Goal: Transaction & Acquisition: Purchase product/service

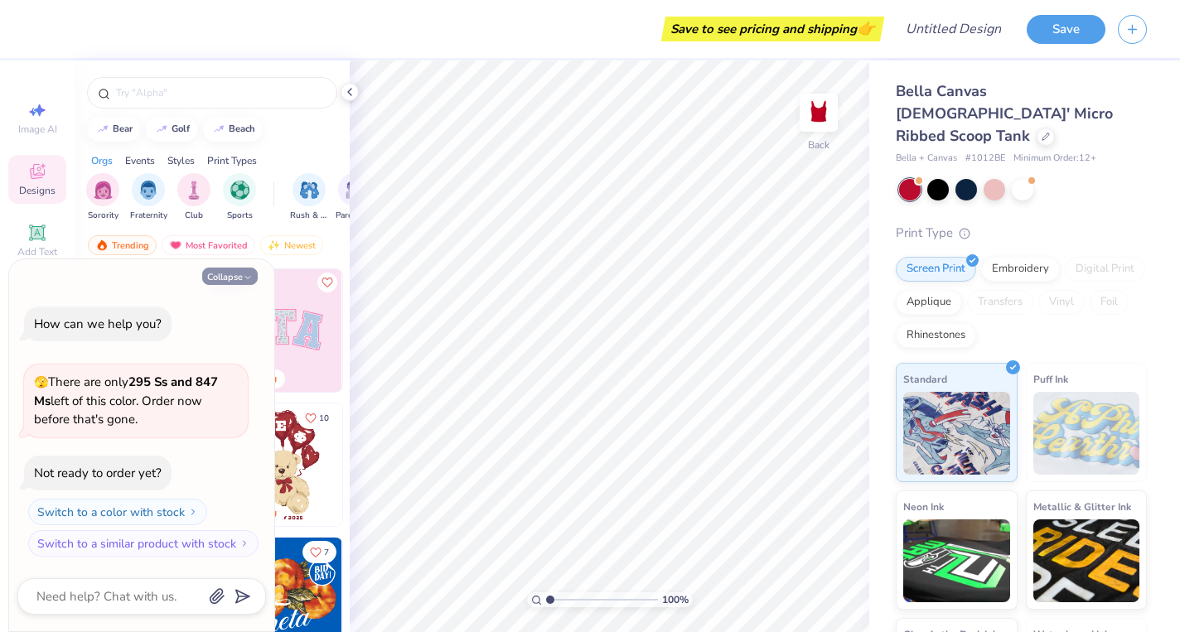
click at [236, 279] on button "Collapse" at bounding box center [230, 276] width 56 height 17
type textarea "x"
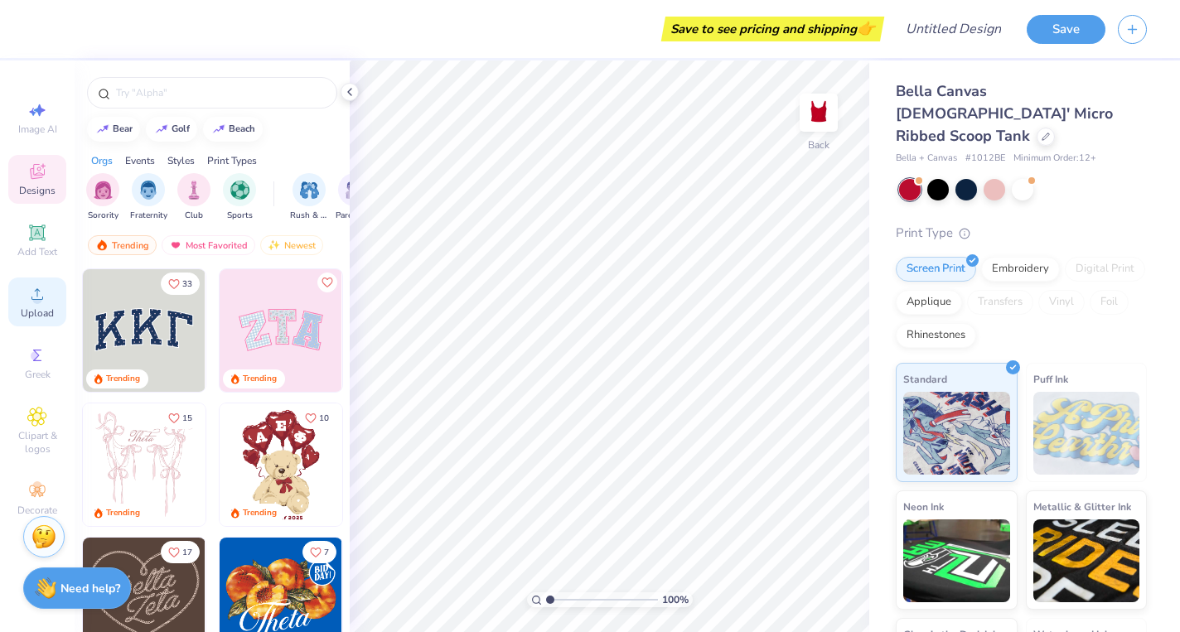
click at [37, 299] on icon at bounding box center [37, 294] width 12 height 12
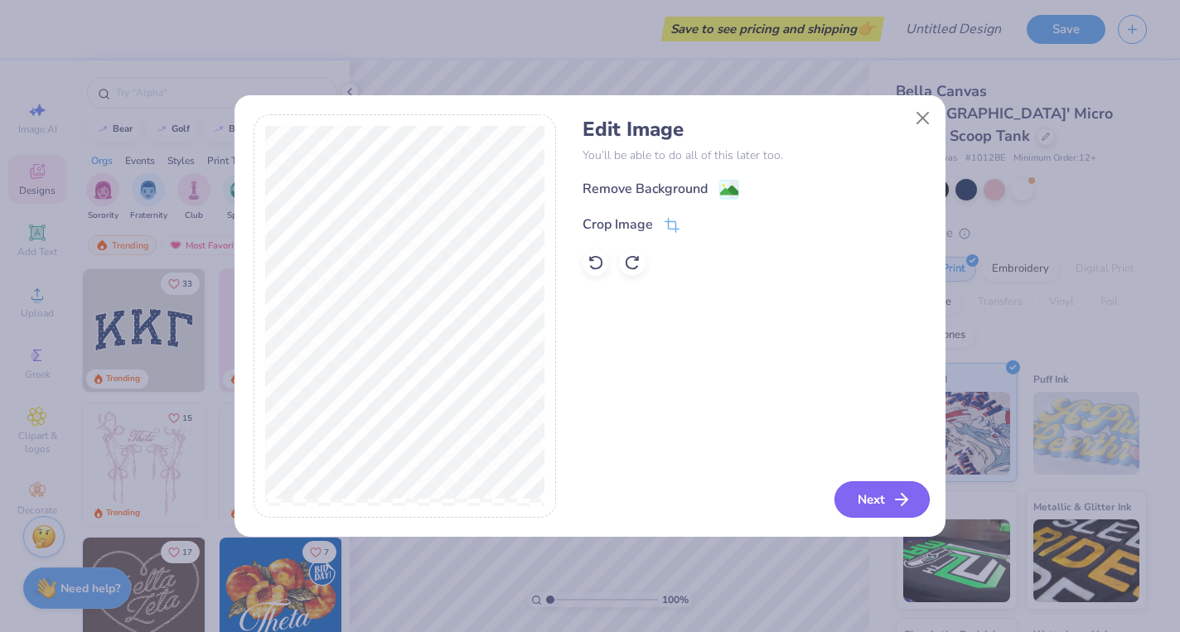
click at [871, 501] on button "Next" at bounding box center [881, 499] width 95 height 36
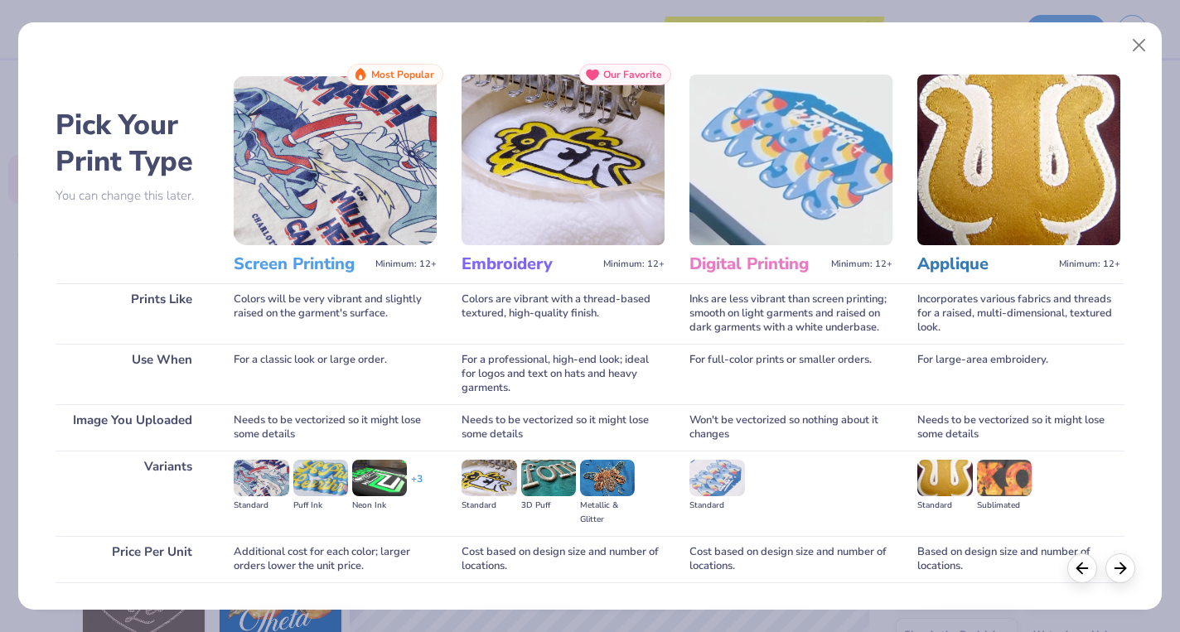
click at [563, 196] on img at bounding box center [563, 160] width 203 height 171
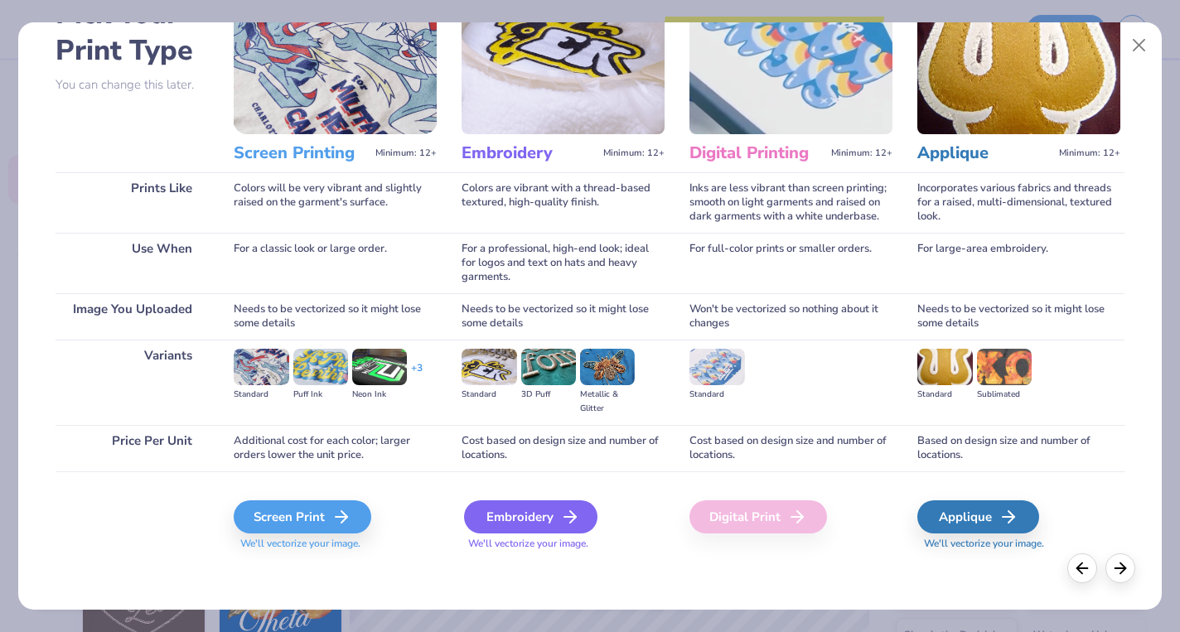
scroll to position [111, 0]
click at [510, 523] on div "Embroidery" at bounding box center [530, 516] width 133 height 33
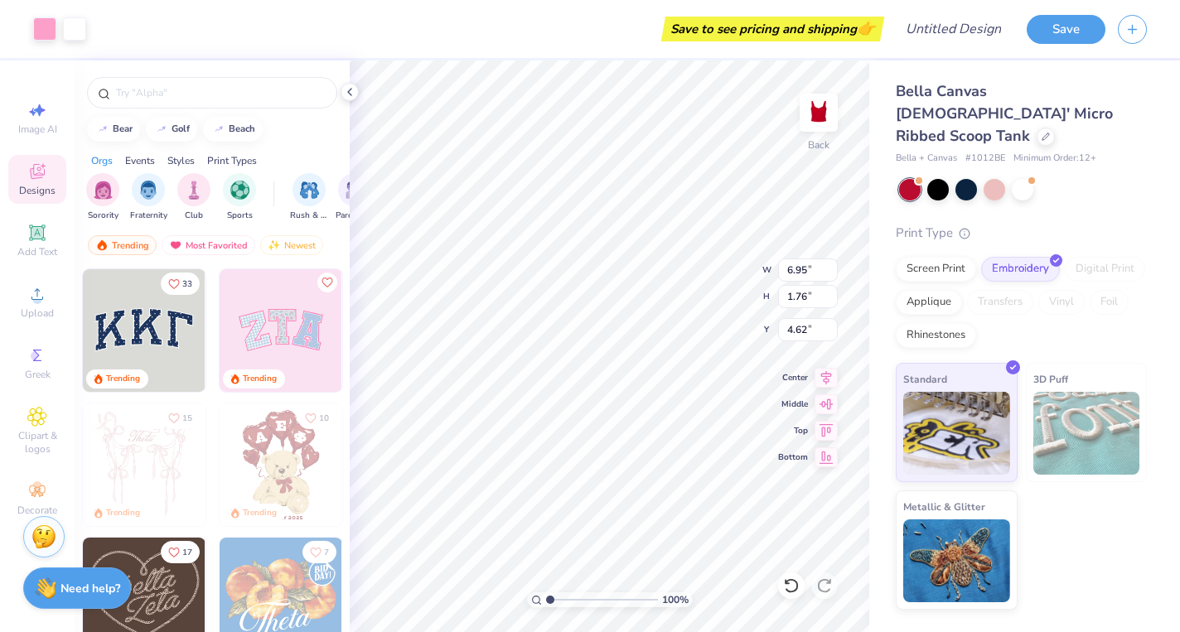
type input "1.12"
type input "1.04"
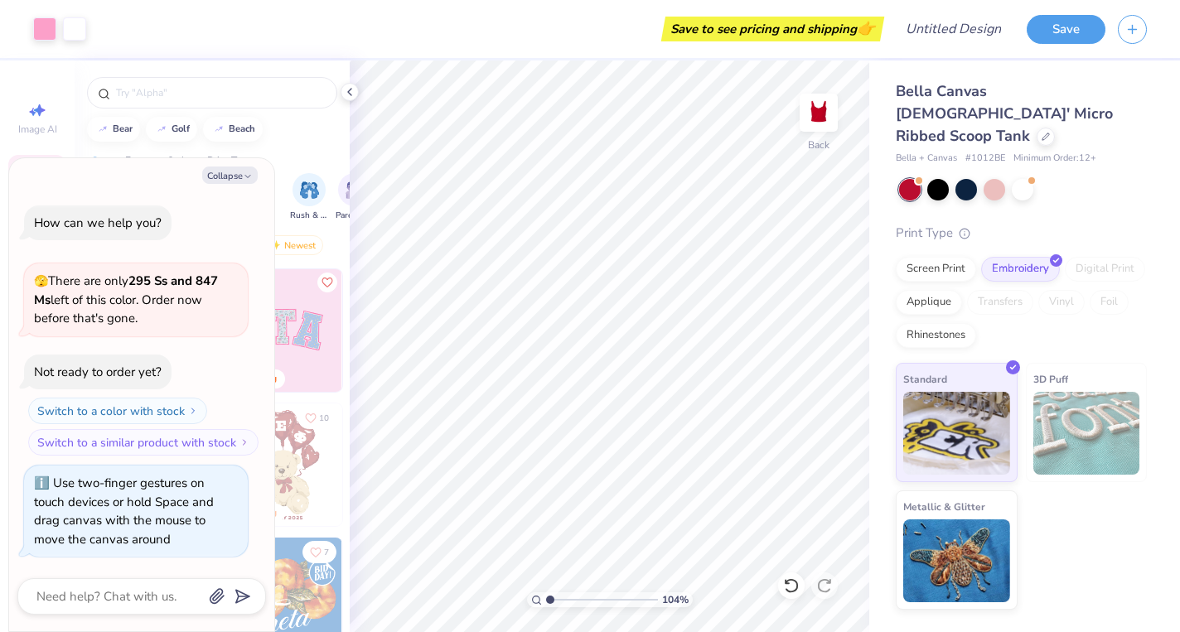
type textarea "x"
type input "1.48"
type textarea "x"
type input "1.63"
type textarea "x"
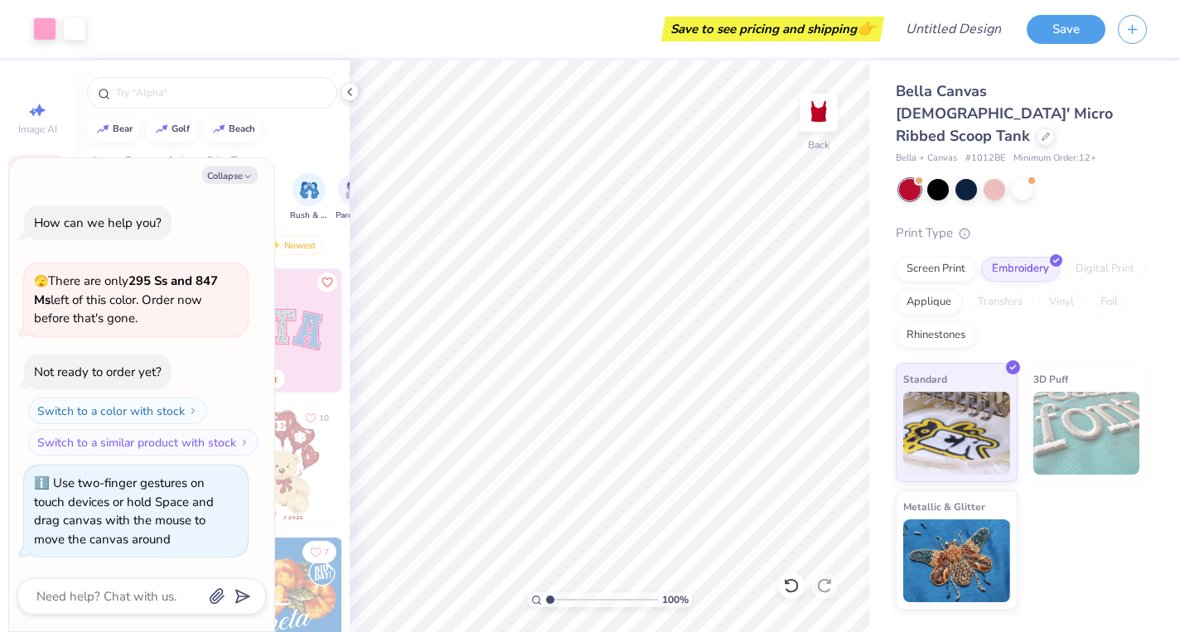
drag, startPoint x: 549, startPoint y: 601, endPoint x: 529, endPoint y: 599, distance: 20.0
type input "1"
click at [529, 599] on div "100 %" at bounding box center [610, 599] width 166 height 15
click at [1073, 26] on button "Save" at bounding box center [1066, 26] width 79 height 29
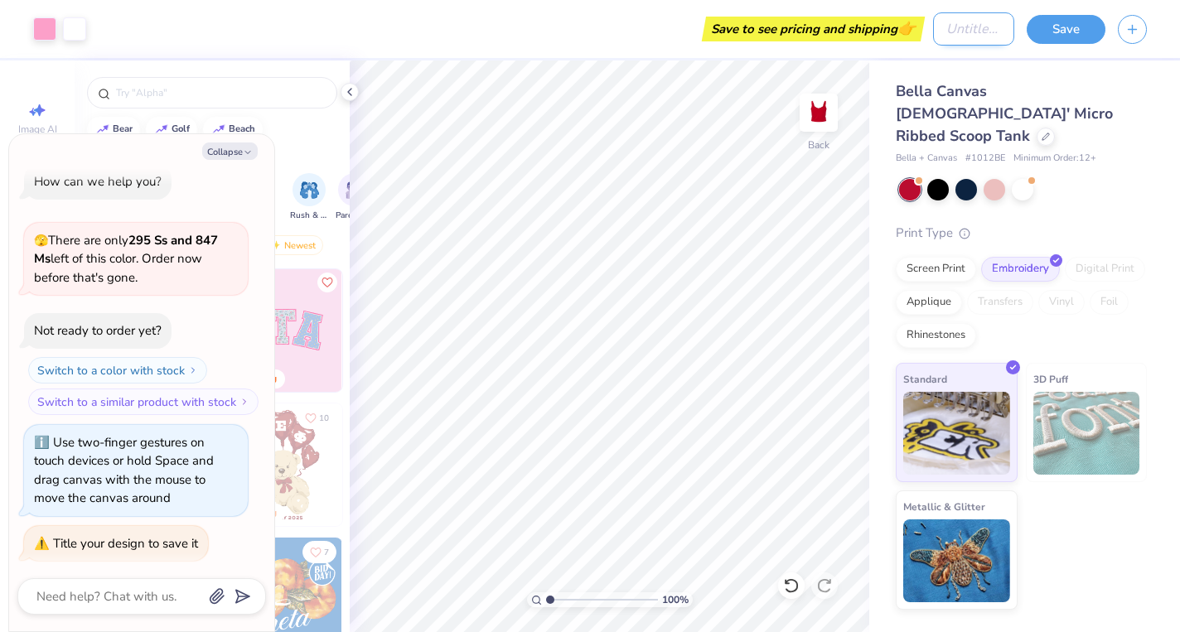
type textarea "x"
click at [974, 31] on input "Design Title" at bounding box center [973, 28] width 81 height 33
type input "2"
type textarea "x"
type input "24"
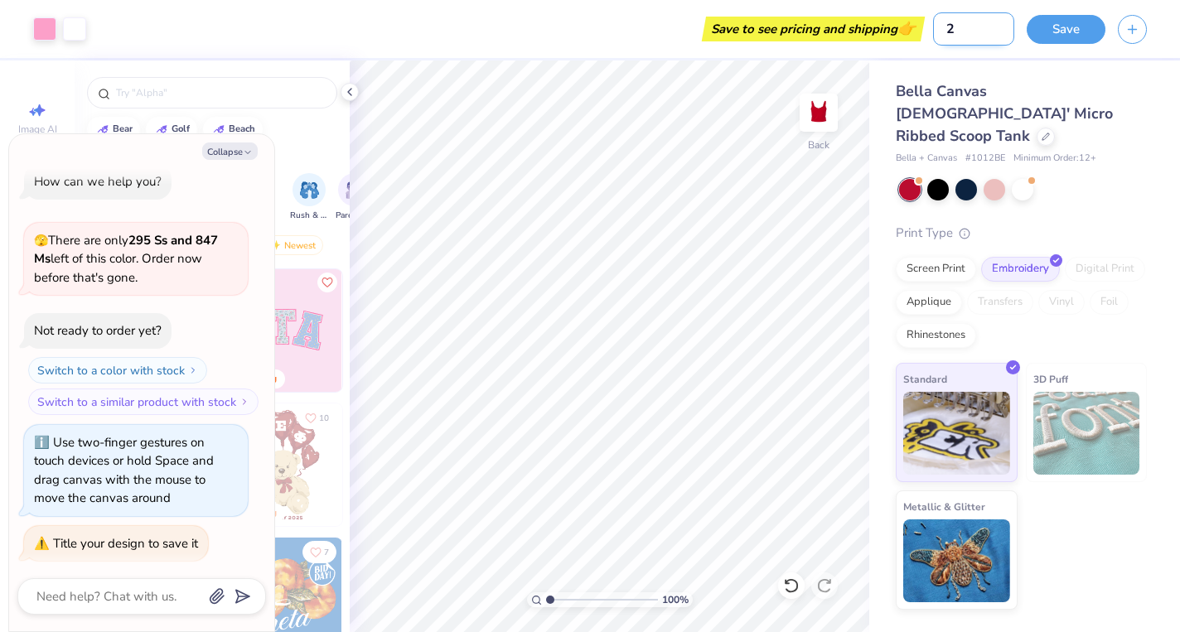
type textarea "x"
type input "24l"
type textarea "x"
type input "24la"
type textarea "x"
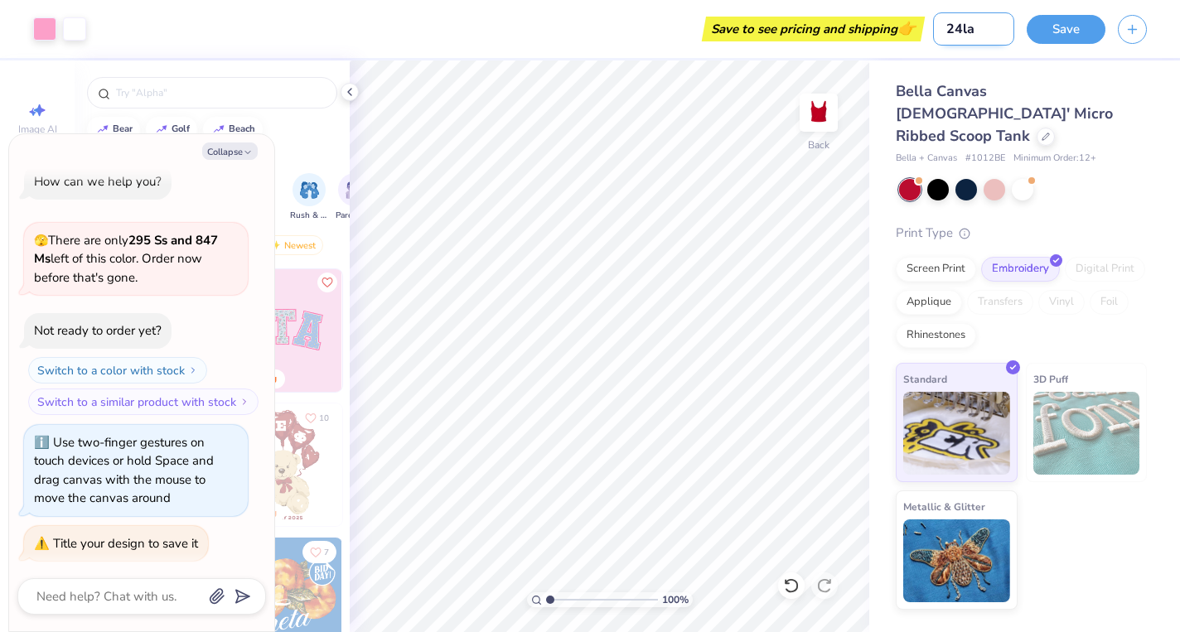
type input "24la"
type textarea "x"
type input "24la t"
type textarea "x"
type input "24la ta"
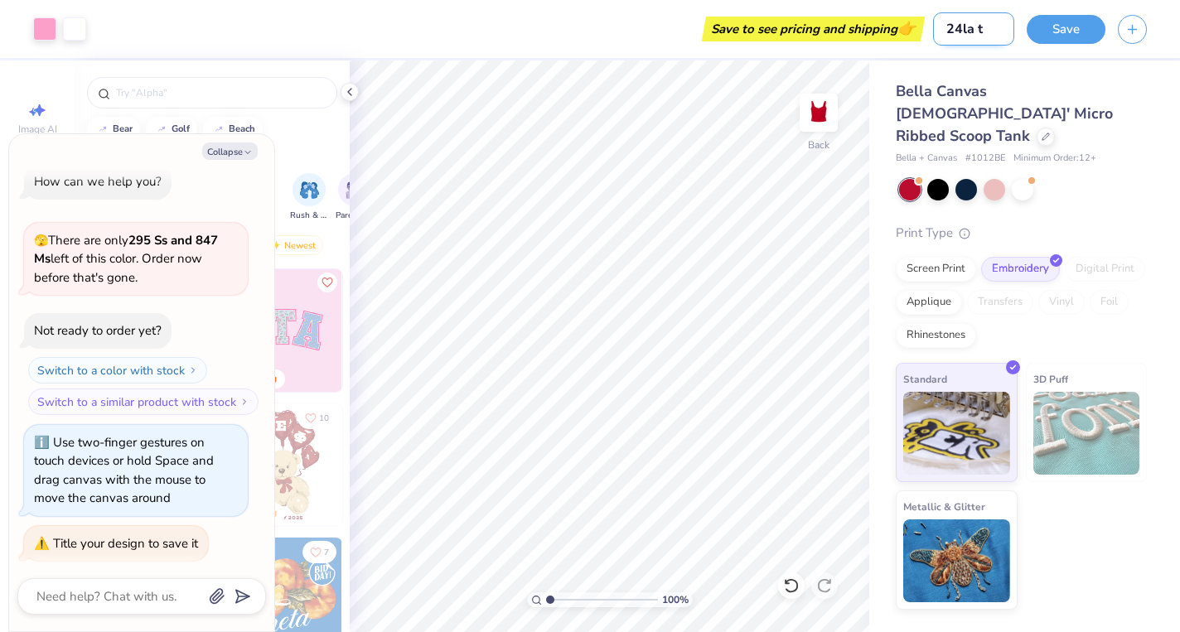
type textarea "x"
type input "24la tan"
type textarea "x"
type input "24la tank"
type textarea "x"
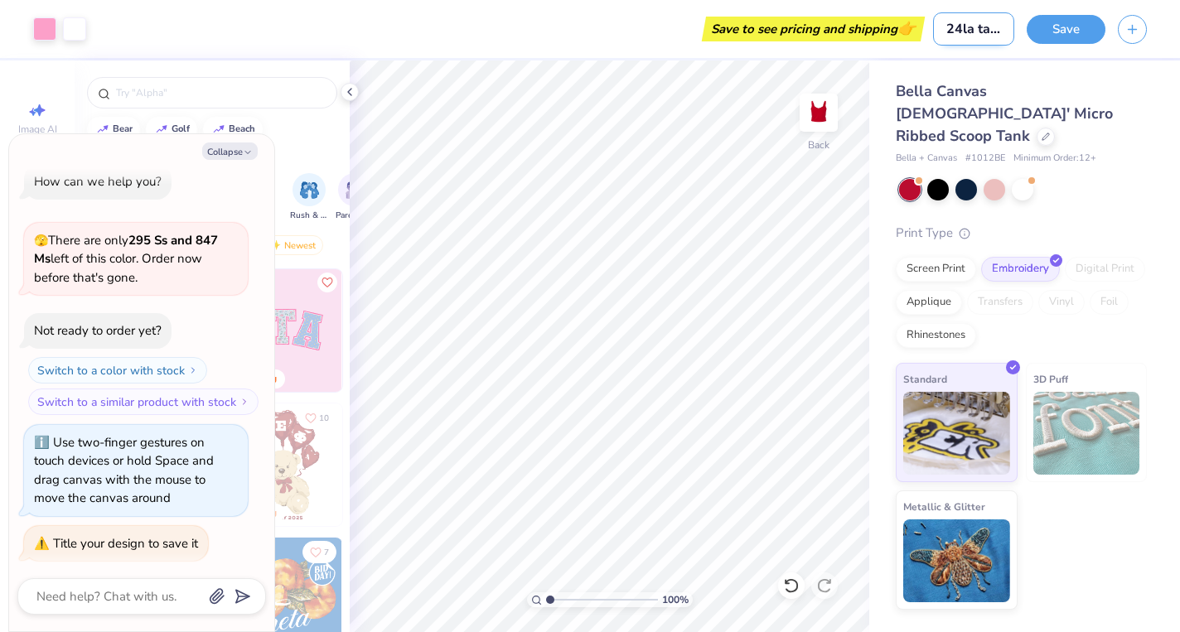
type input "24la tanks"
type textarea "x"
type input "24la tanks"
type textarea "x"
type input "24la tanks"
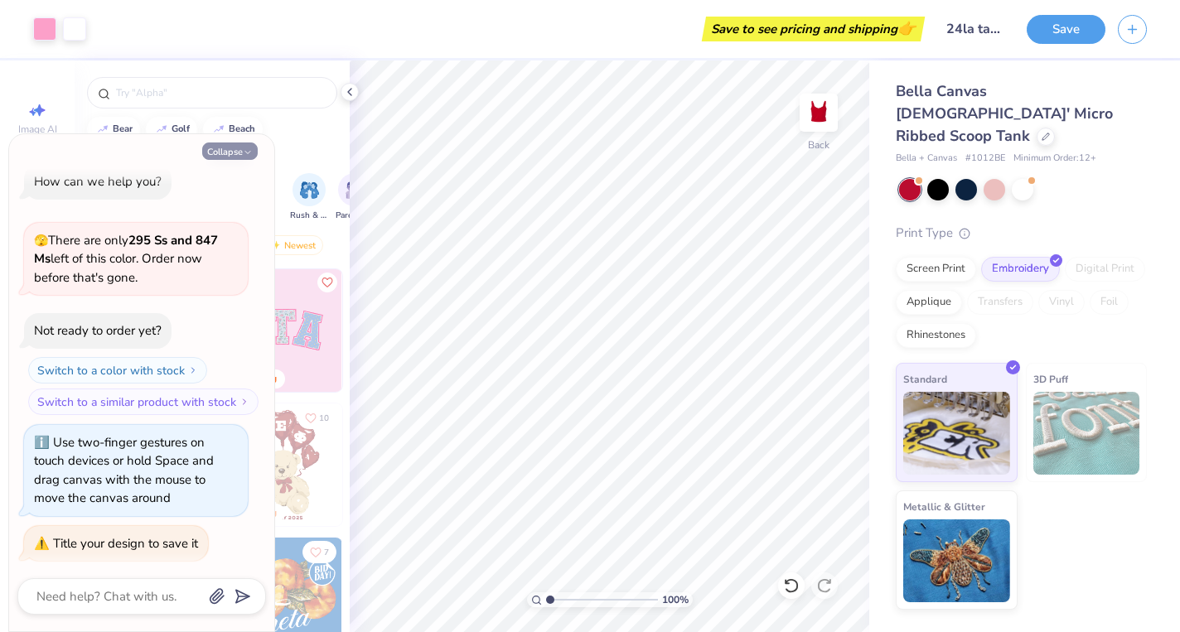
click at [244, 150] on icon "button" at bounding box center [248, 152] width 10 height 10
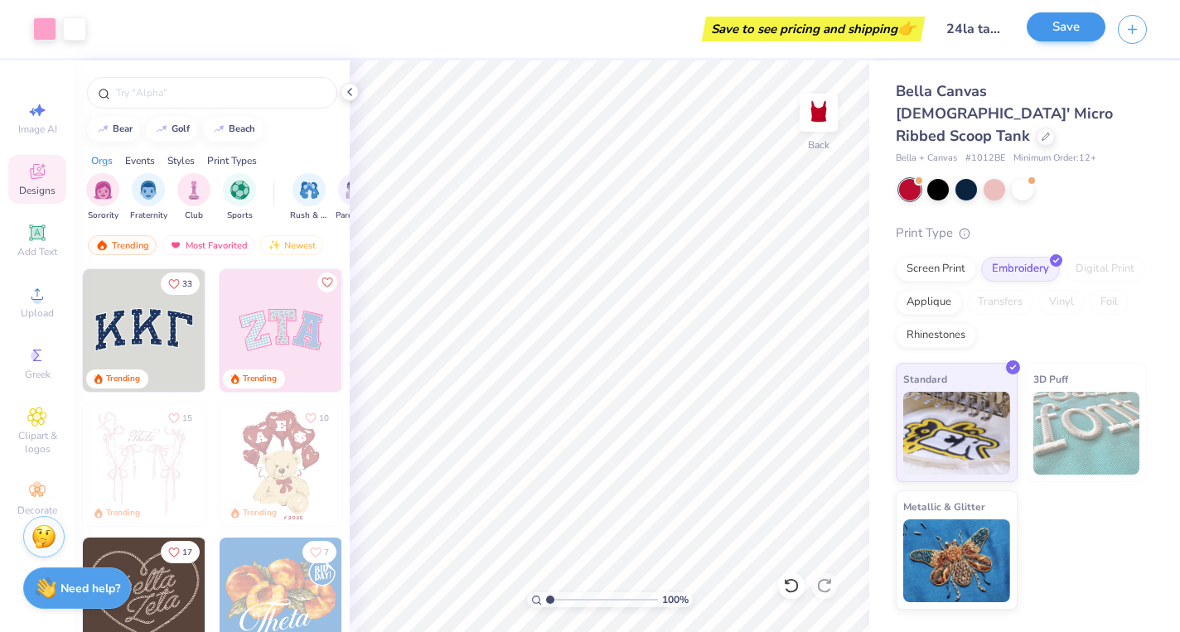
click at [1051, 31] on button "Save" at bounding box center [1066, 26] width 79 height 29
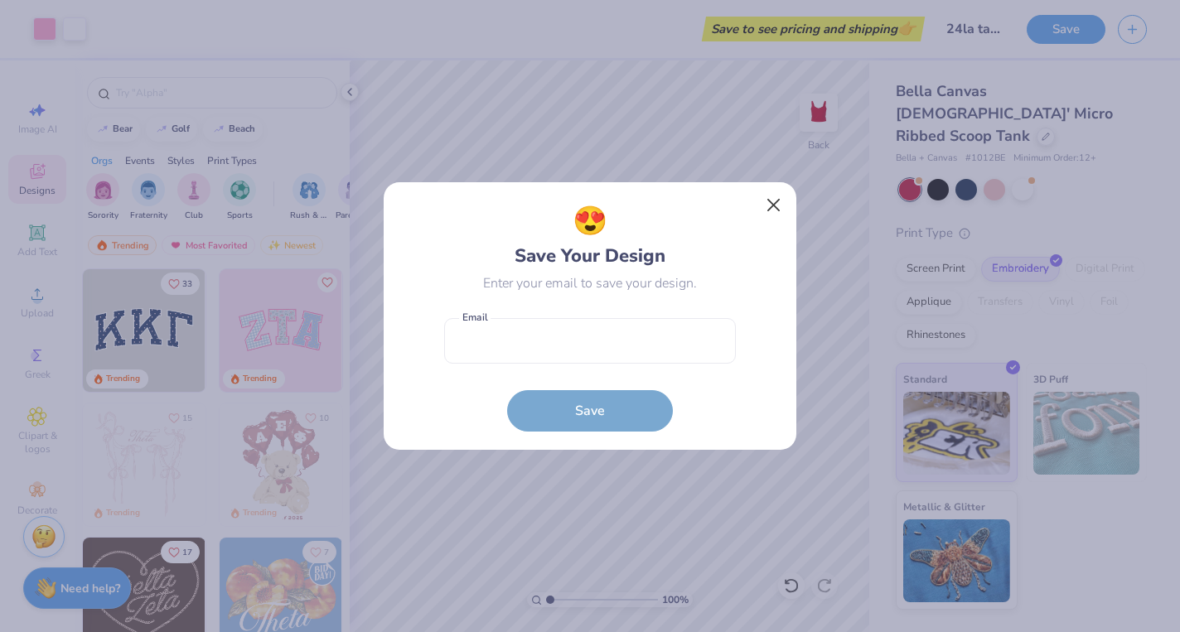
click at [762, 200] on button "Close" at bounding box center [773, 205] width 31 height 31
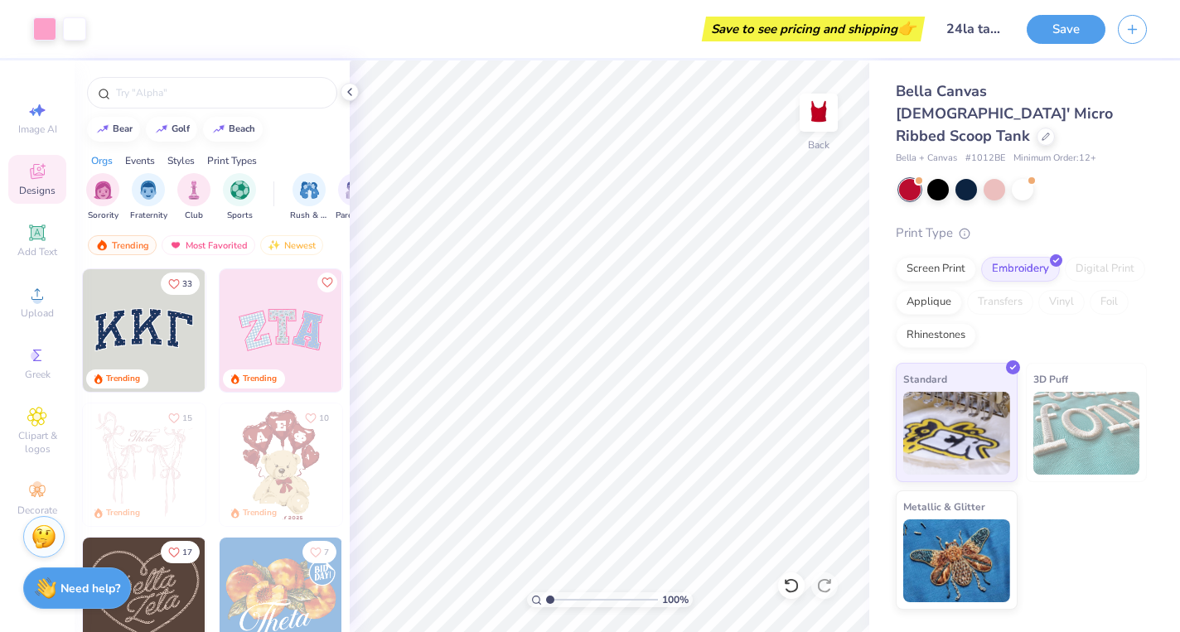
scroll to position [0, 0]
click at [1073, 29] on button "Save" at bounding box center [1066, 26] width 79 height 29
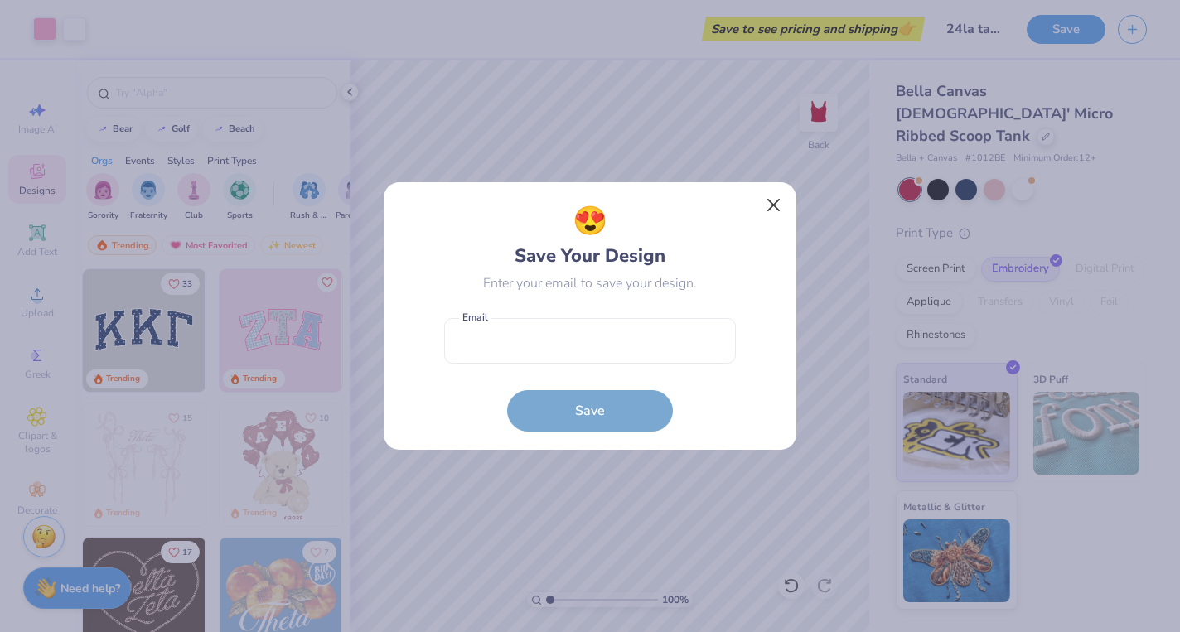
click at [771, 206] on button "Close" at bounding box center [773, 205] width 31 height 31
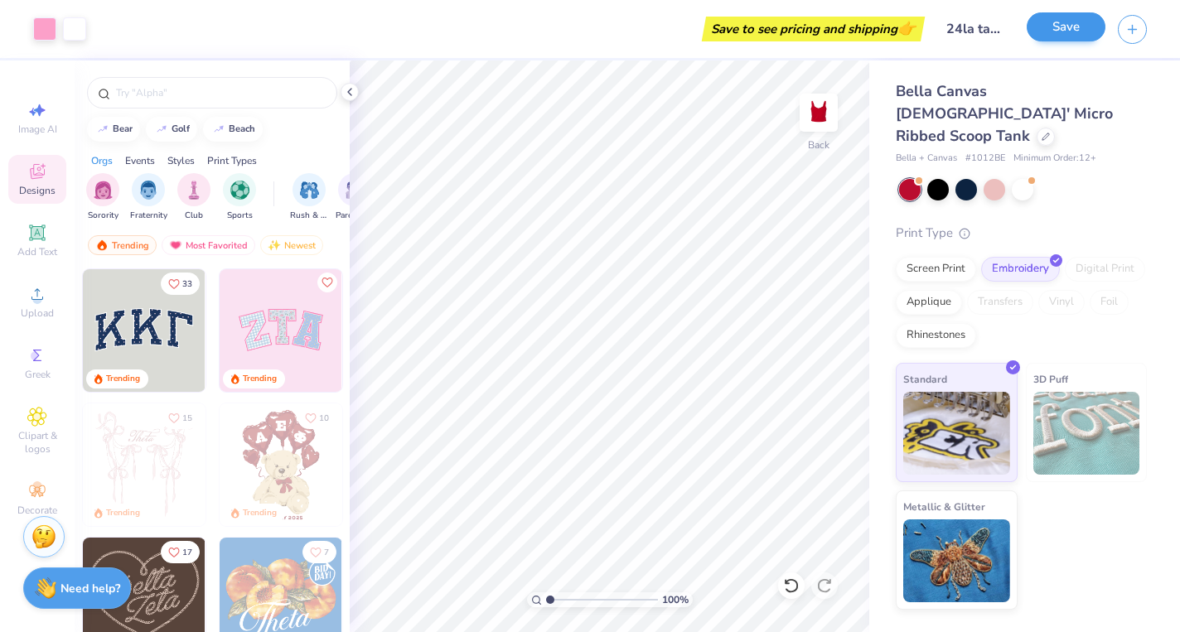
click at [1055, 30] on button "Save" at bounding box center [1066, 26] width 79 height 29
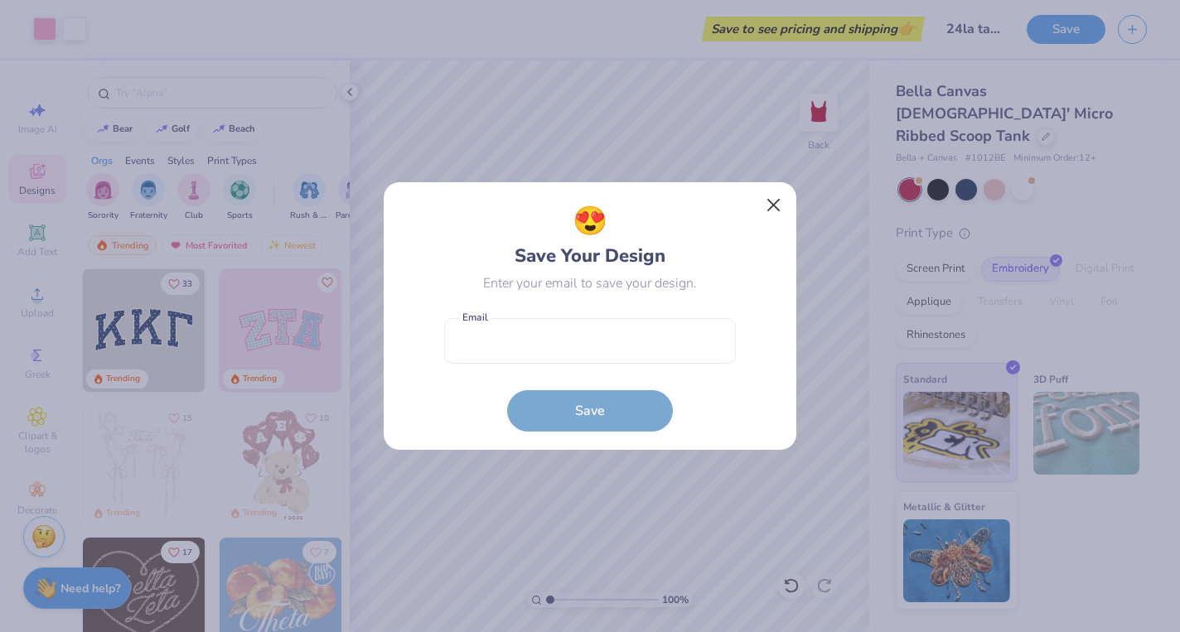
click at [773, 201] on button "Close" at bounding box center [773, 205] width 31 height 31
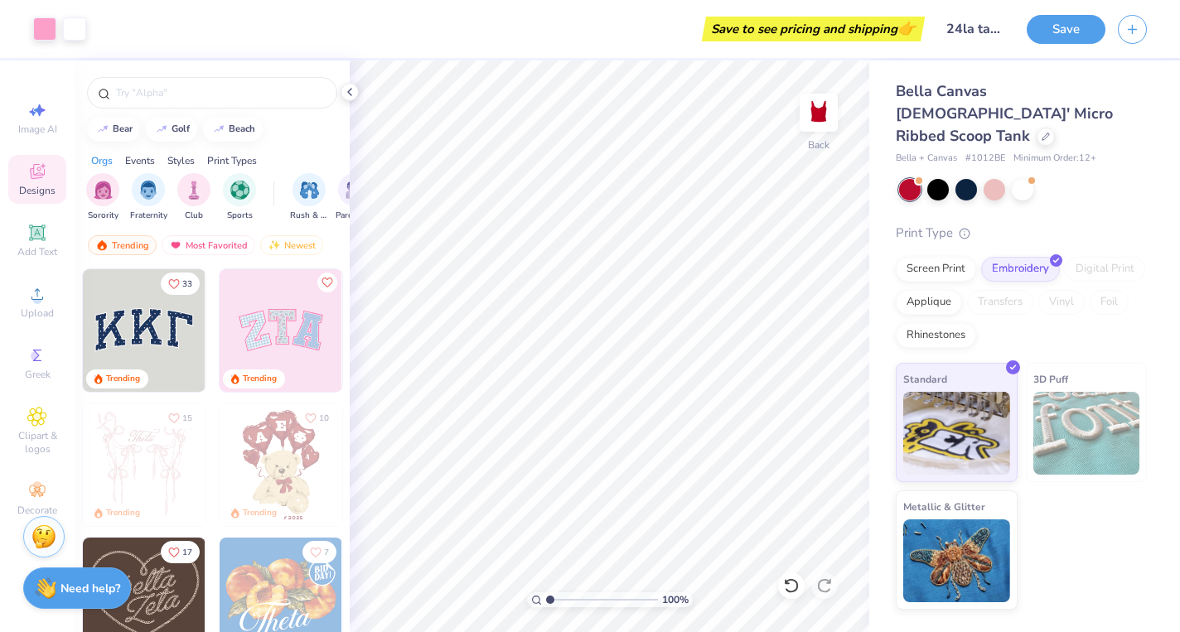
click at [869, 31] on div "Save to see pricing and shipping 👉" at bounding box center [813, 29] width 215 height 25
click at [1134, 31] on icon "button" at bounding box center [1132, 27] width 14 height 14
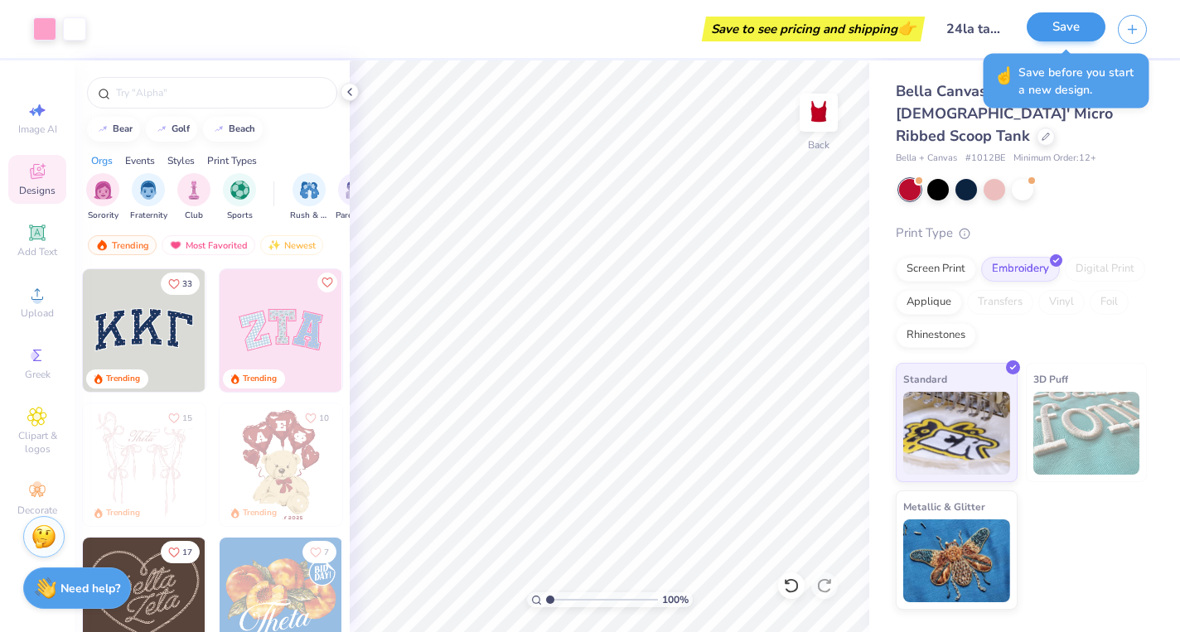
click at [1069, 23] on button "Save" at bounding box center [1066, 26] width 79 height 29
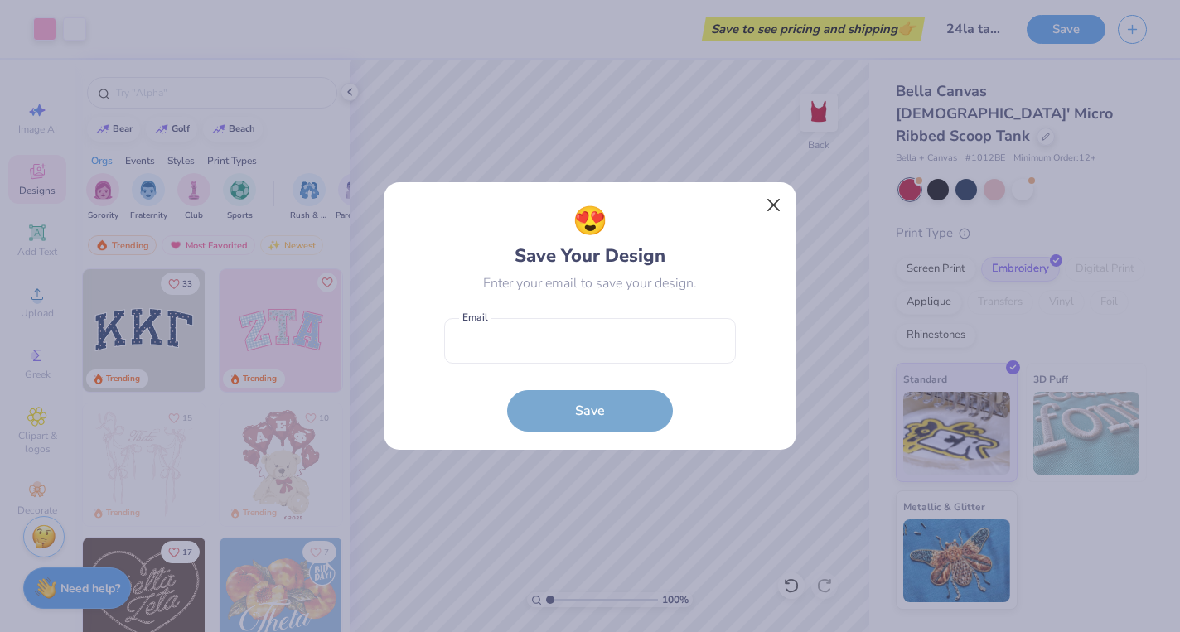
click at [782, 197] on button "Close" at bounding box center [773, 205] width 31 height 31
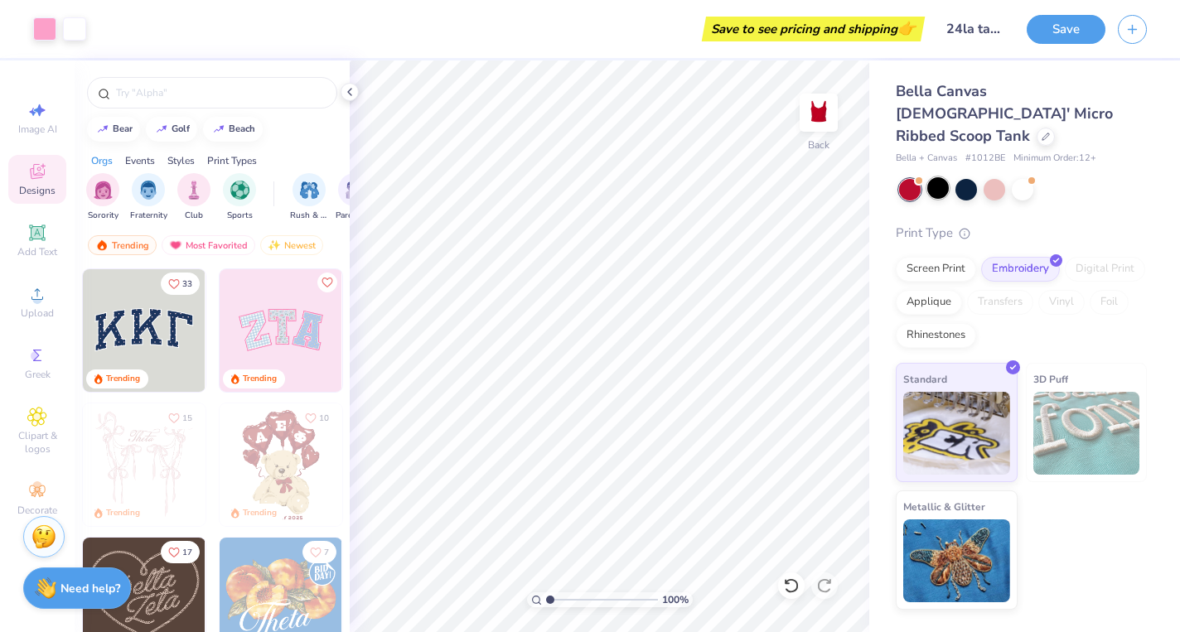
click at [940, 177] on div at bounding box center [938, 188] width 22 height 22
click at [1003, 177] on div at bounding box center [994, 188] width 22 height 22
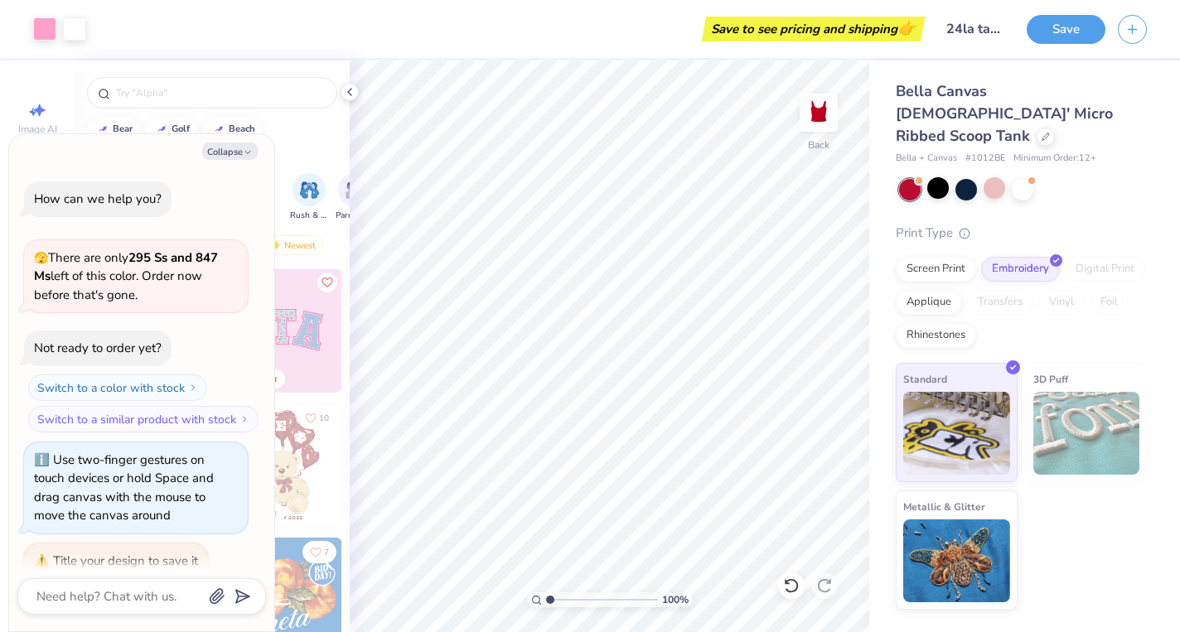
scroll to position [231, 0]
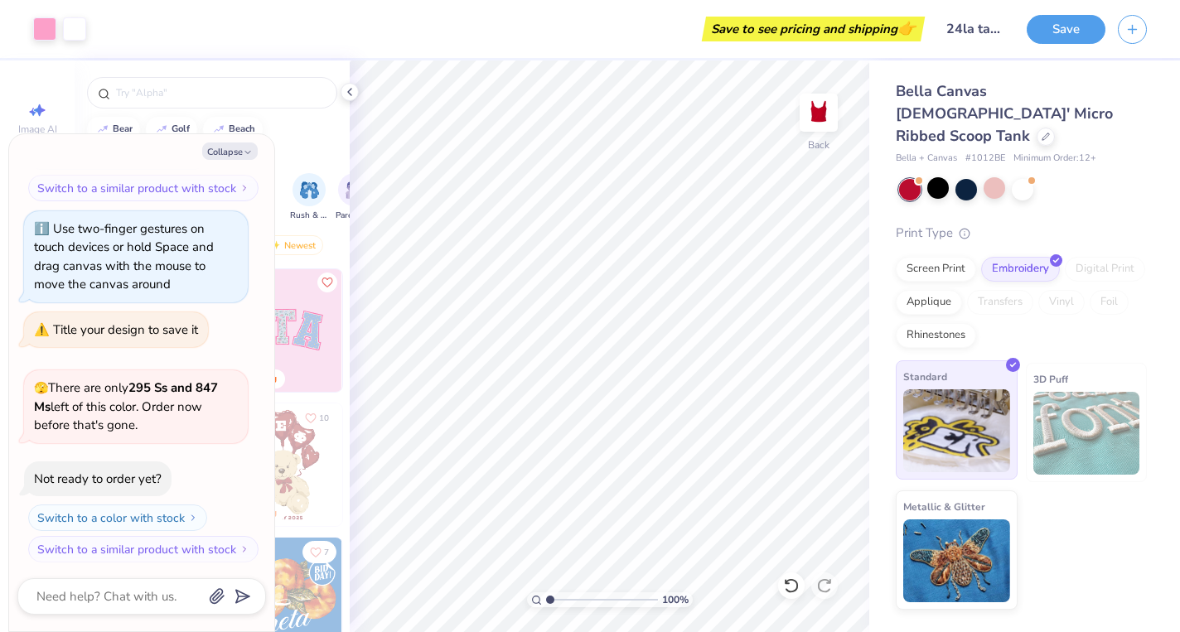
click at [974, 410] on img at bounding box center [956, 430] width 107 height 83
type textarea "x"
click at [1055, 39] on button "Save" at bounding box center [1066, 26] width 79 height 29
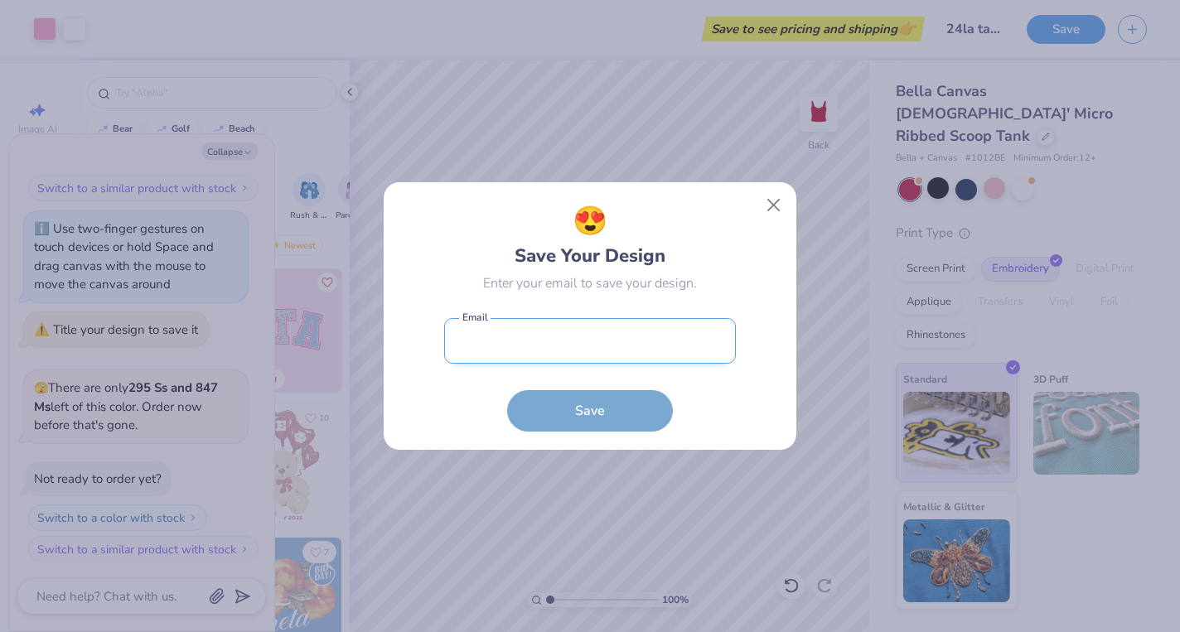
click at [534, 352] on input "email" at bounding box center [590, 341] width 292 height 46
type input "[EMAIL_ADDRESS]"
click at [590, 410] on button "Save" at bounding box center [590, 410] width 166 height 41
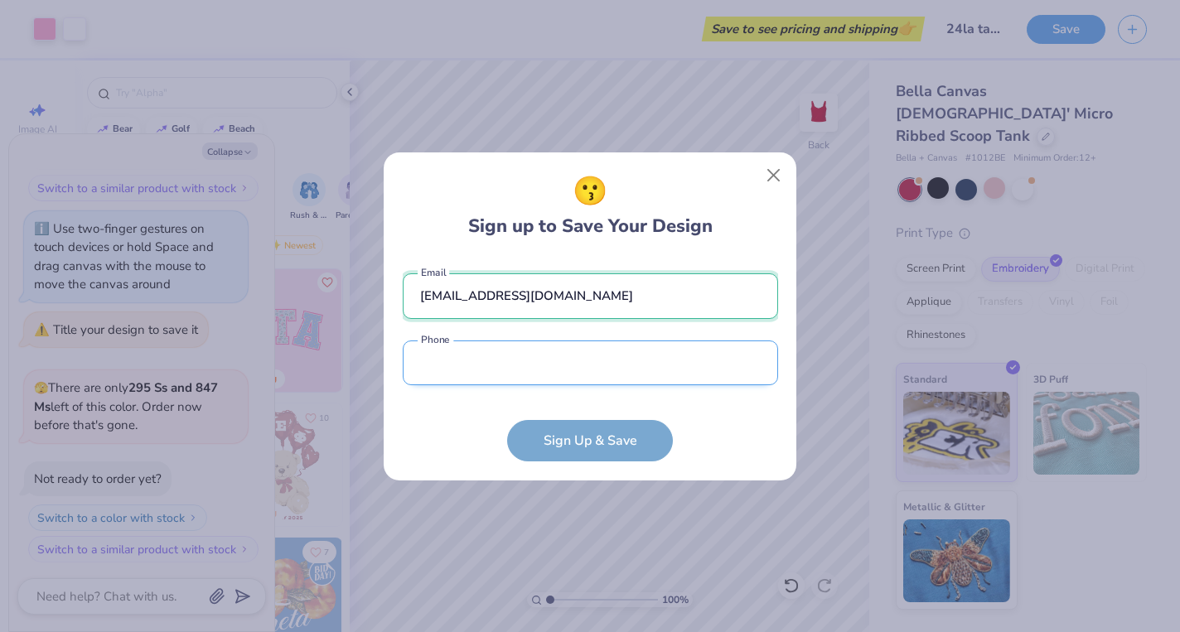
type input "[EMAIL_ADDRESS][DOMAIN_NAME]"
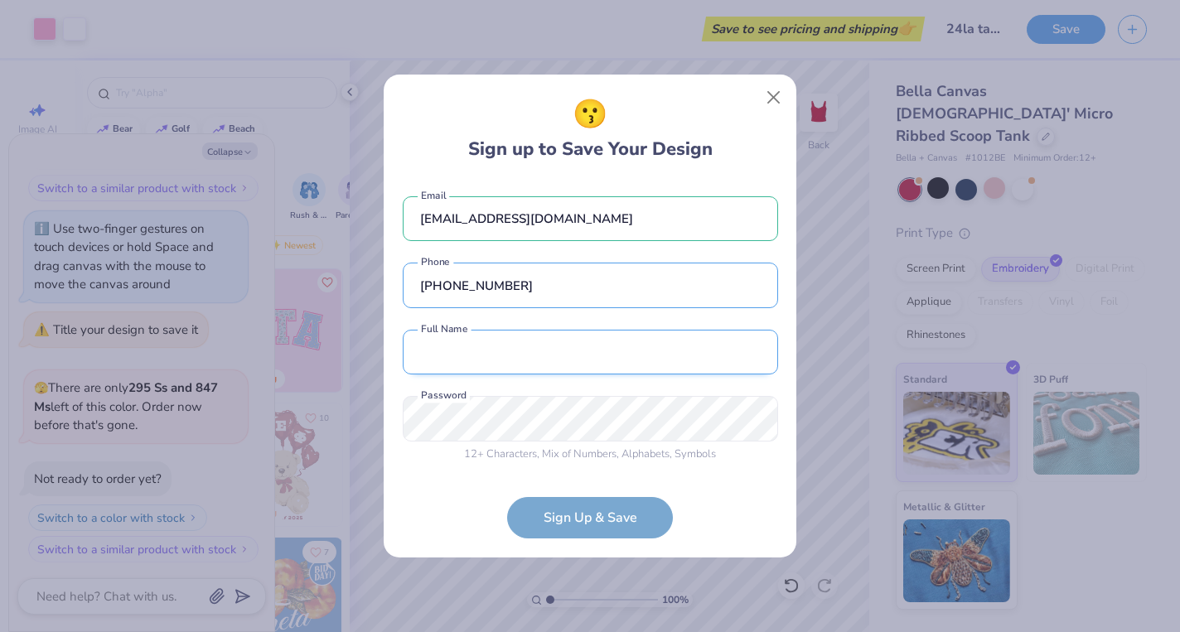
type input "[PHONE_NUMBER]"
type input "[DEMOGRAPHIC_DATA] armitage"
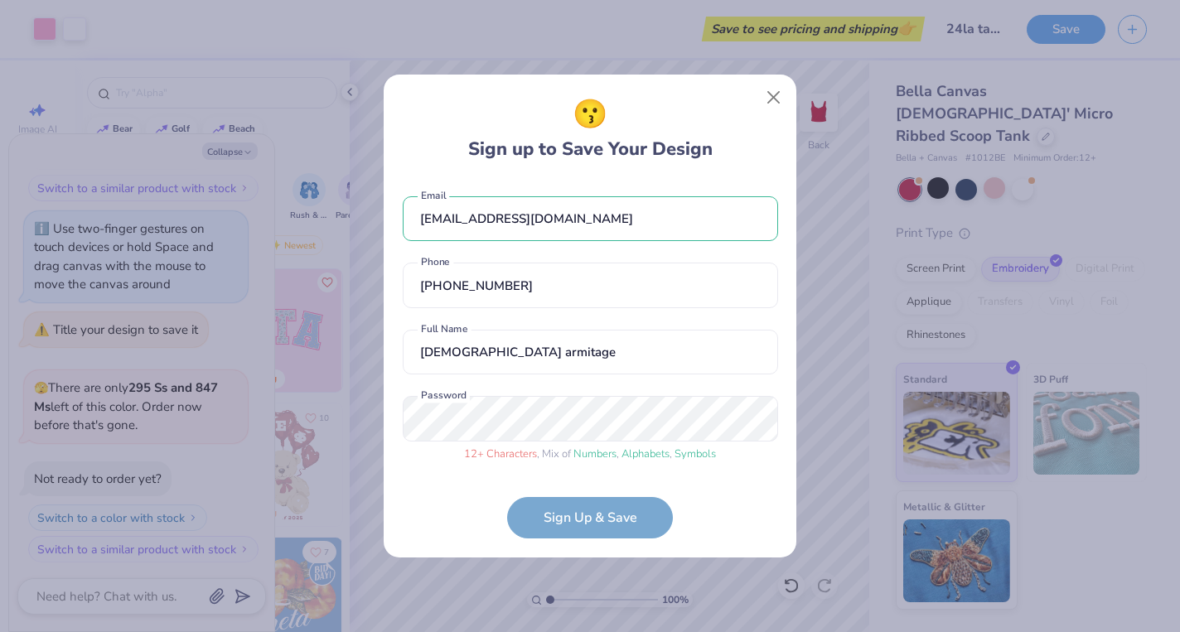
click at [614, 515] on form "[EMAIL_ADDRESS][DOMAIN_NAME] Email [PHONE_NUMBER] Phone kenyan [PERSON_NAME] Fu…" at bounding box center [590, 360] width 375 height 360
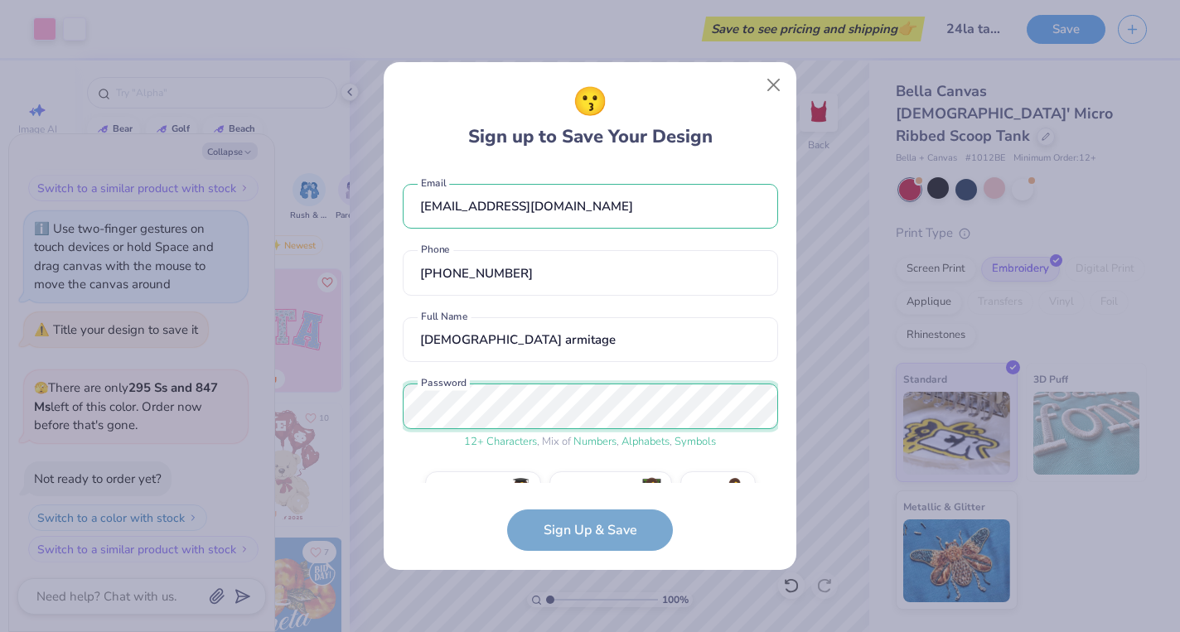
scroll to position [37, 0]
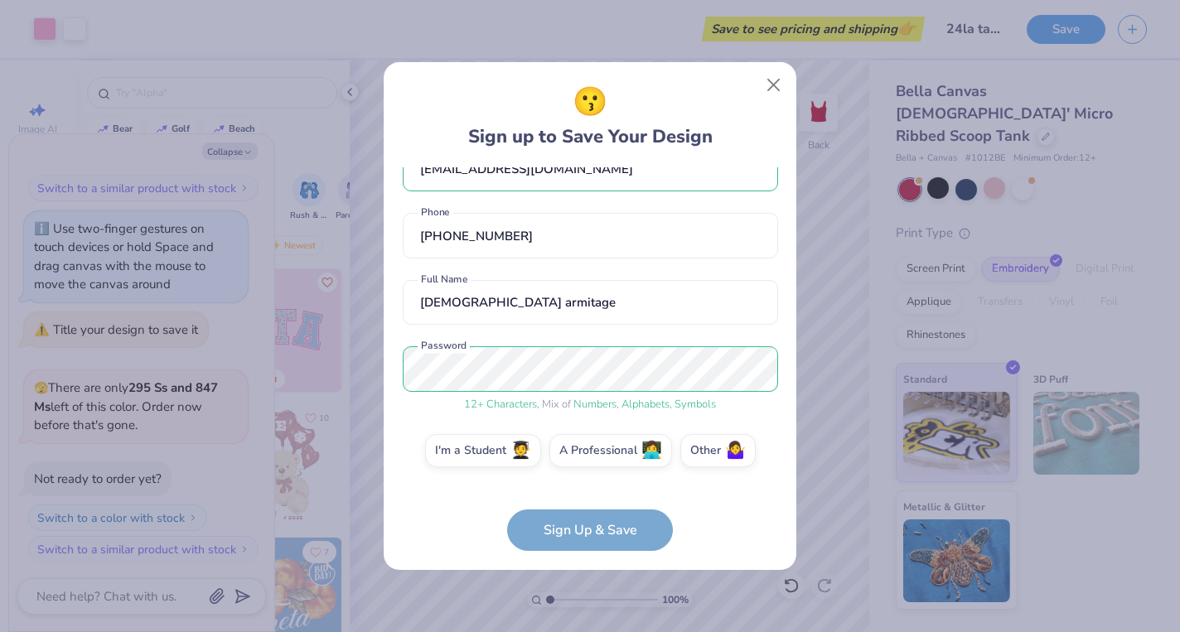
click at [581, 527] on form "[EMAIL_ADDRESS][DOMAIN_NAME] Email [PHONE_NUMBER] Phone [DEMOGRAPHIC_DATA] [PER…" at bounding box center [590, 359] width 375 height 384
click at [611, 461] on label "A Professional 👩‍💻" at bounding box center [610, 448] width 123 height 33
click at [596, 487] on input "A Professional 👩‍💻" at bounding box center [590, 492] width 11 height 11
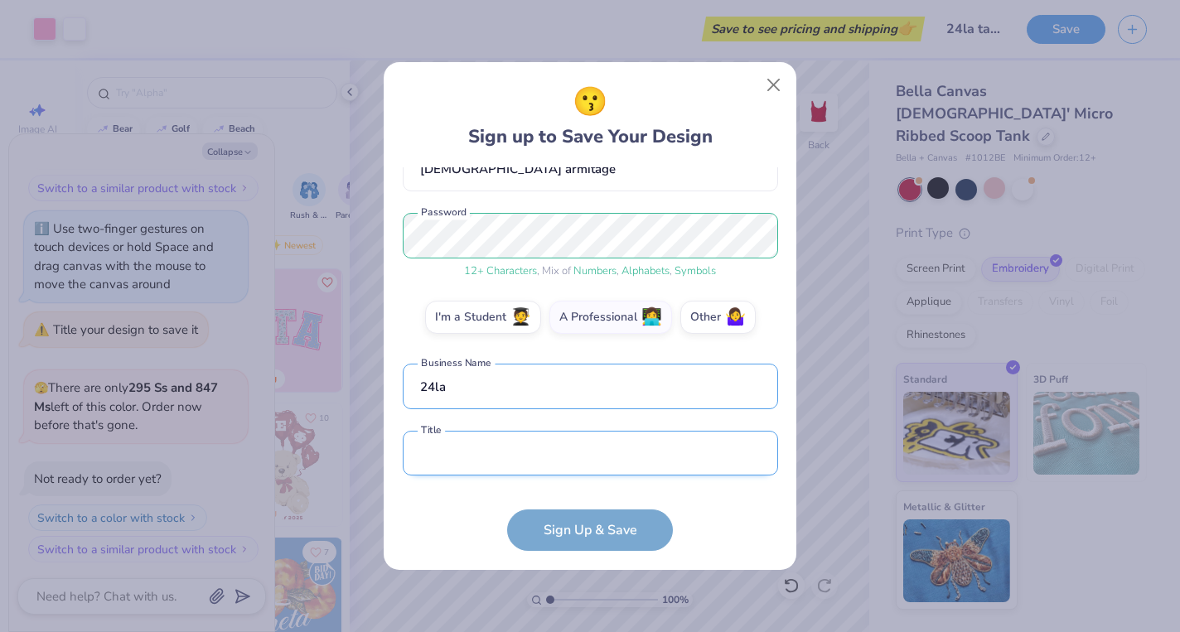
type input "24la"
click at [533, 463] on input "text" at bounding box center [590, 454] width 375 height 46
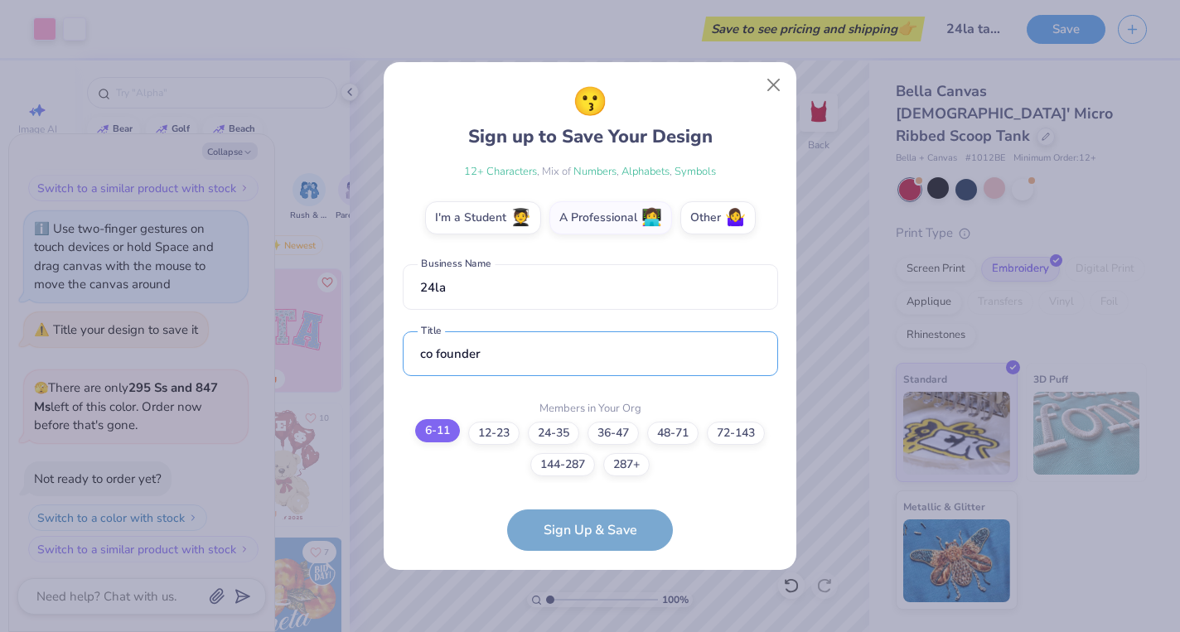
type input "co founder"
click at [443, 433] on label "6-11" at bounding box center [437, 430] width 45 height 23
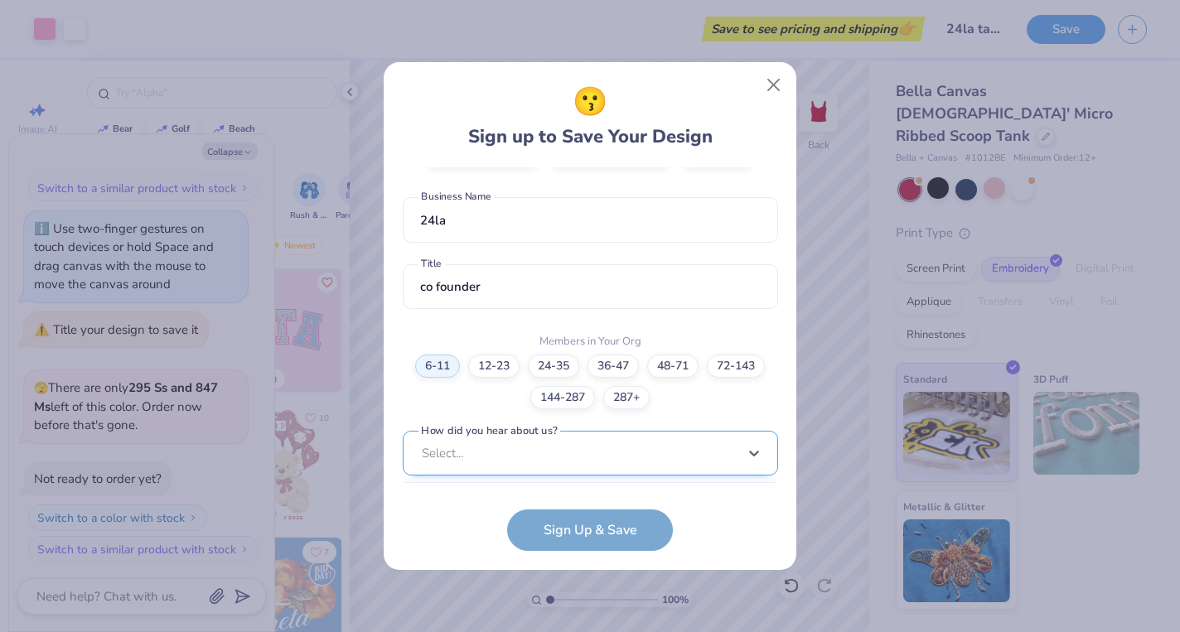
scroll to position [586, 0]
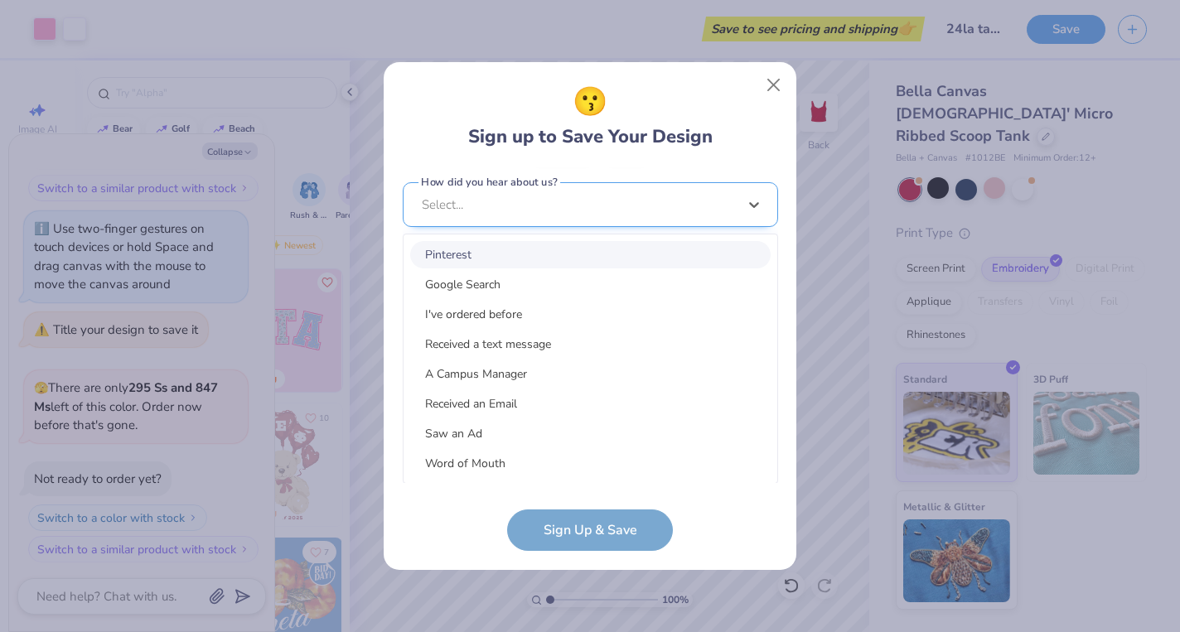
click at [538, 442] on div "option Pinterest focused, 1 of 15. 15 results available. Use Up and Down to cho…" at bounding box center [590, 333] width 375 height 302
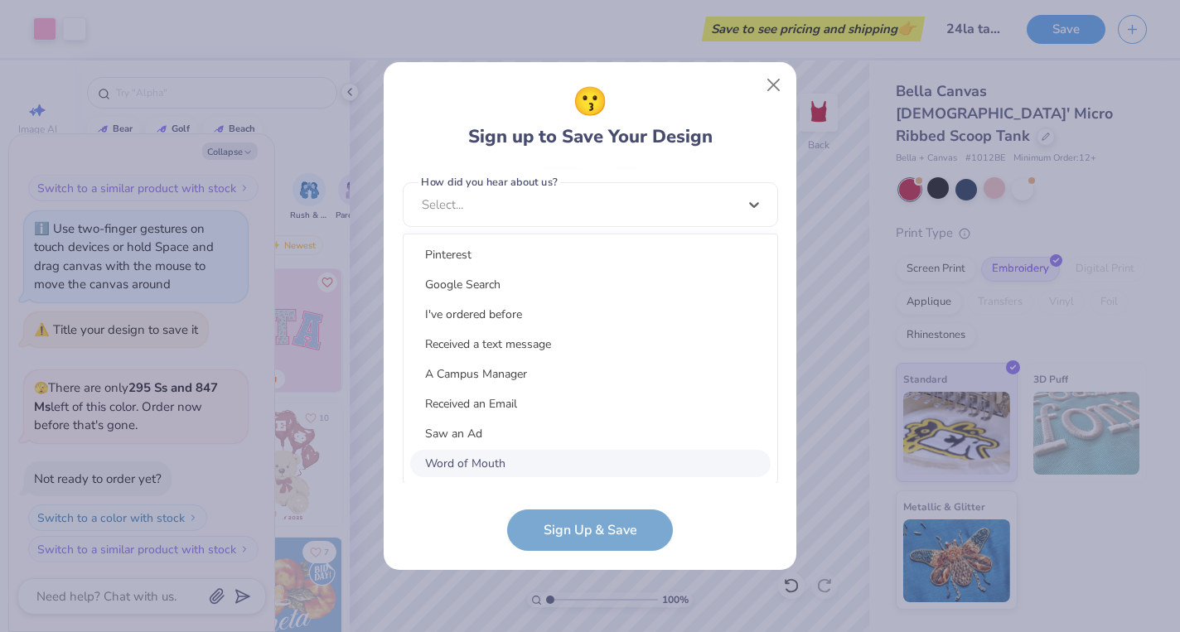
click at [513, 459] on div "Word of Mouth" at bounding box center [590, 463] width 360 height 27
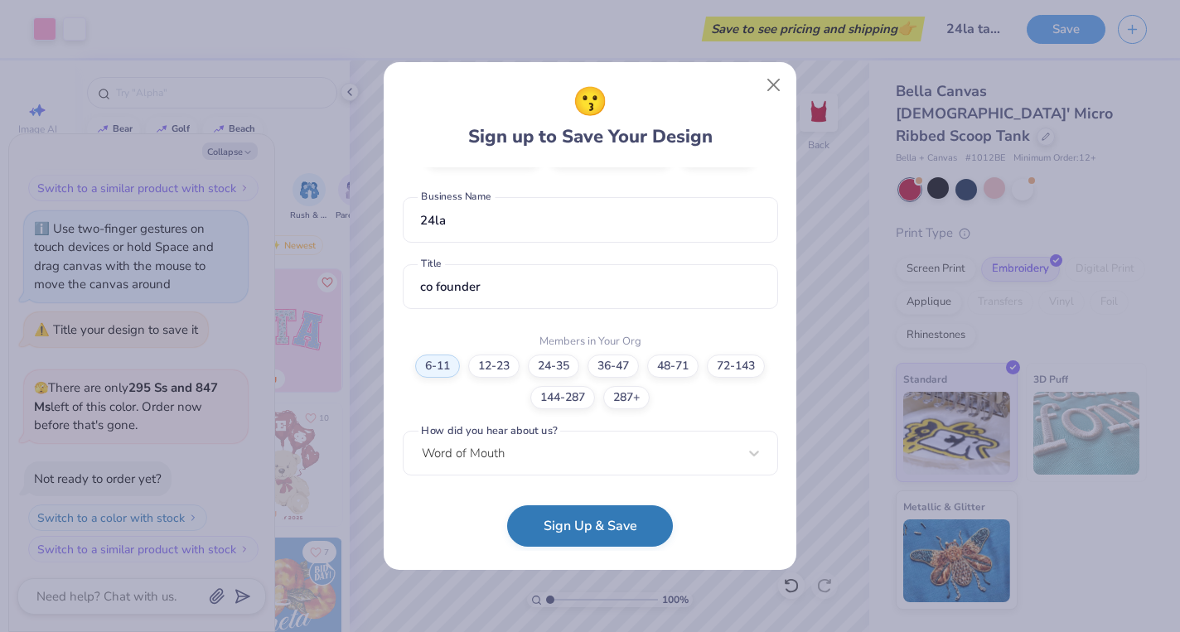
click at [554, 517] on button "Sign Up & Save" at bounding box center [590, 525] width 166 height 41
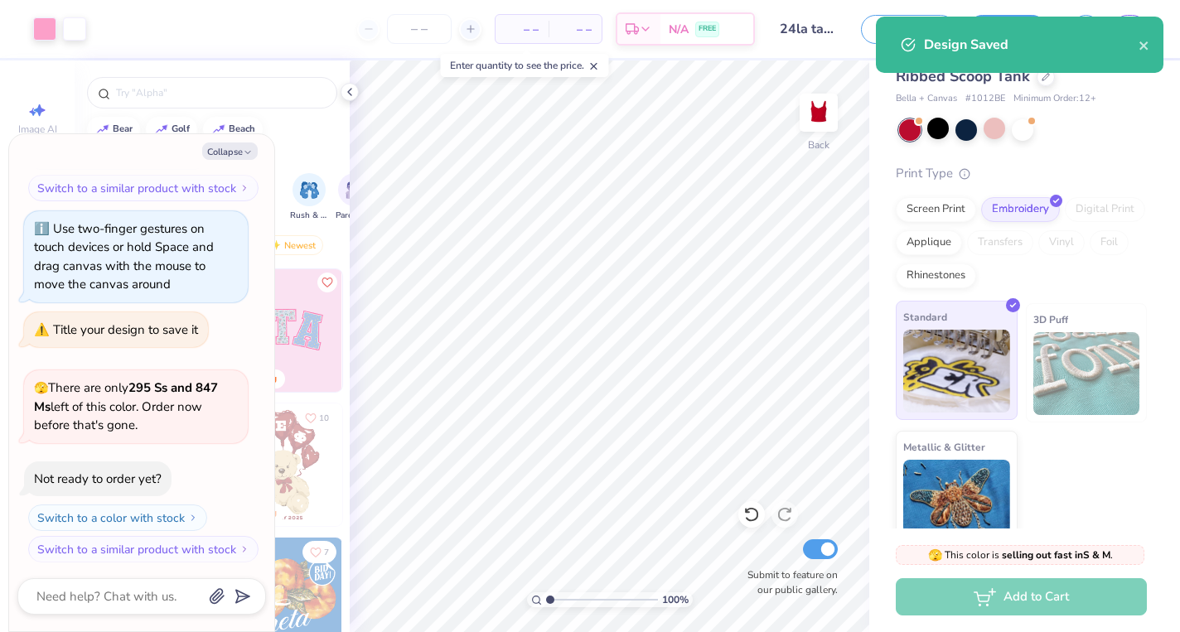
scroll to position [85, 0]
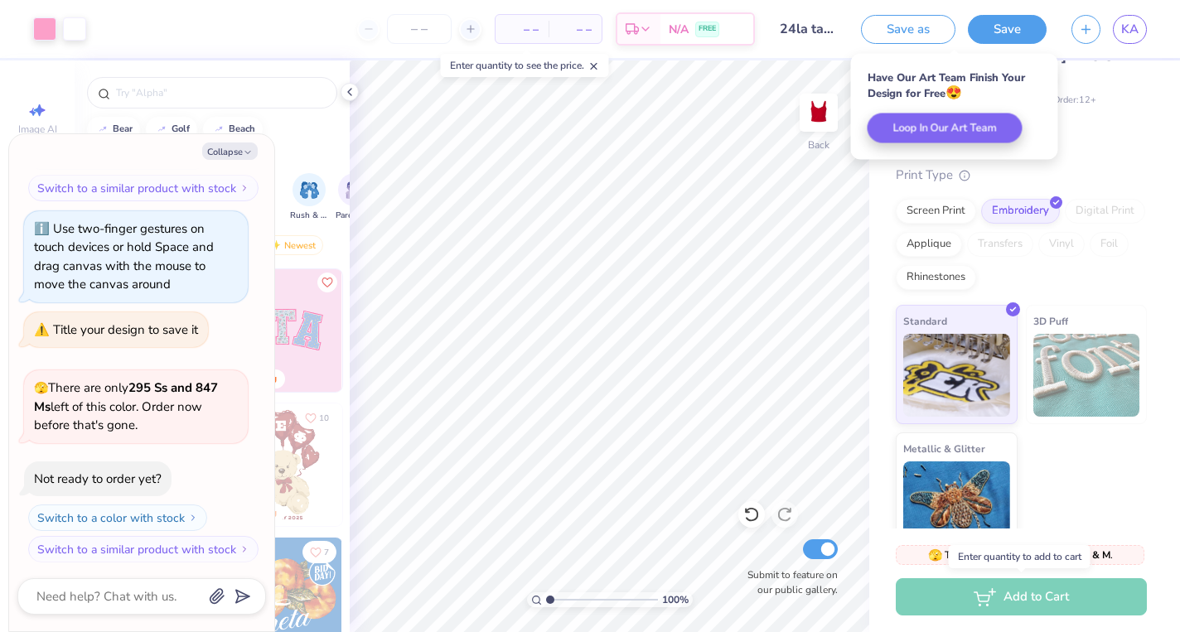
click at [969, 589] on div "Add to Cart" at bounding box center [1021, 596] width 251 height 37
click at [1031, 594] on div "Add to Cart" at bounding box center [1021, 596] width 251 height 37
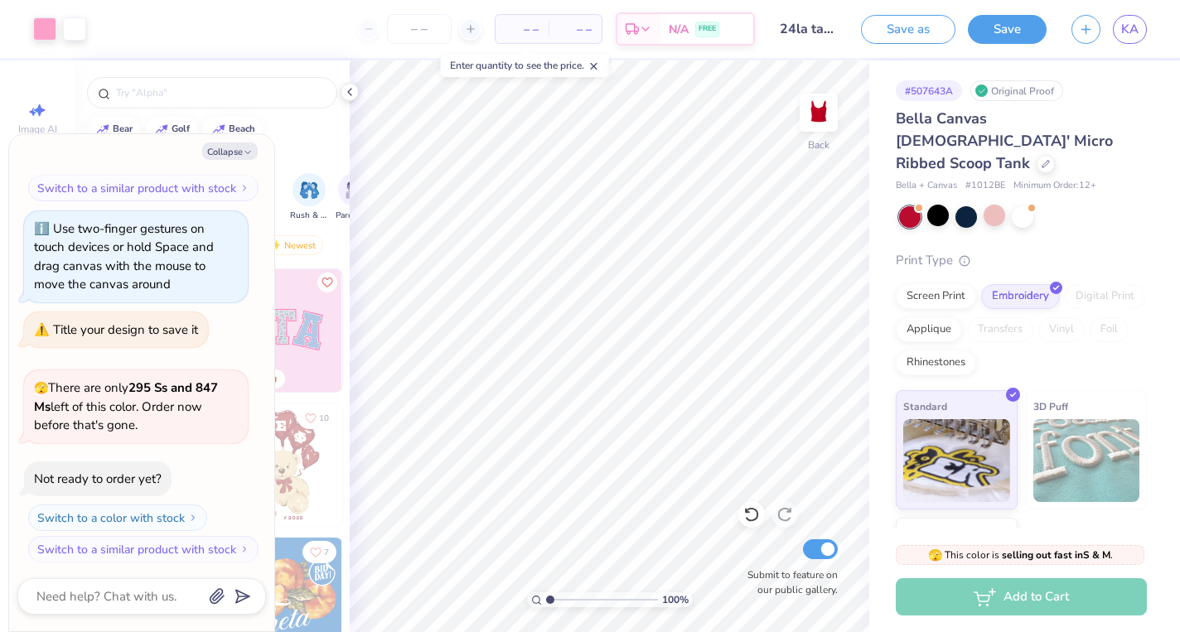
scroll to position [0, 0]
click at [234, 150] on button "Collapse" at bounding box center [230, 151] width 56 height 17
type textarea "x"
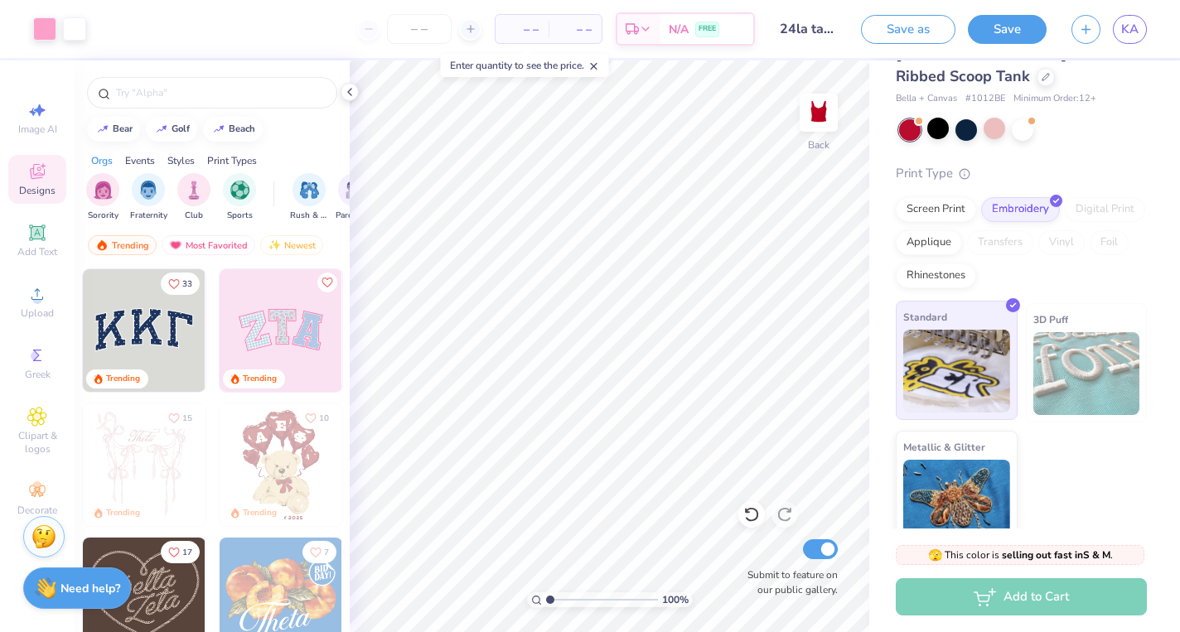
scroll to position [85, 0]
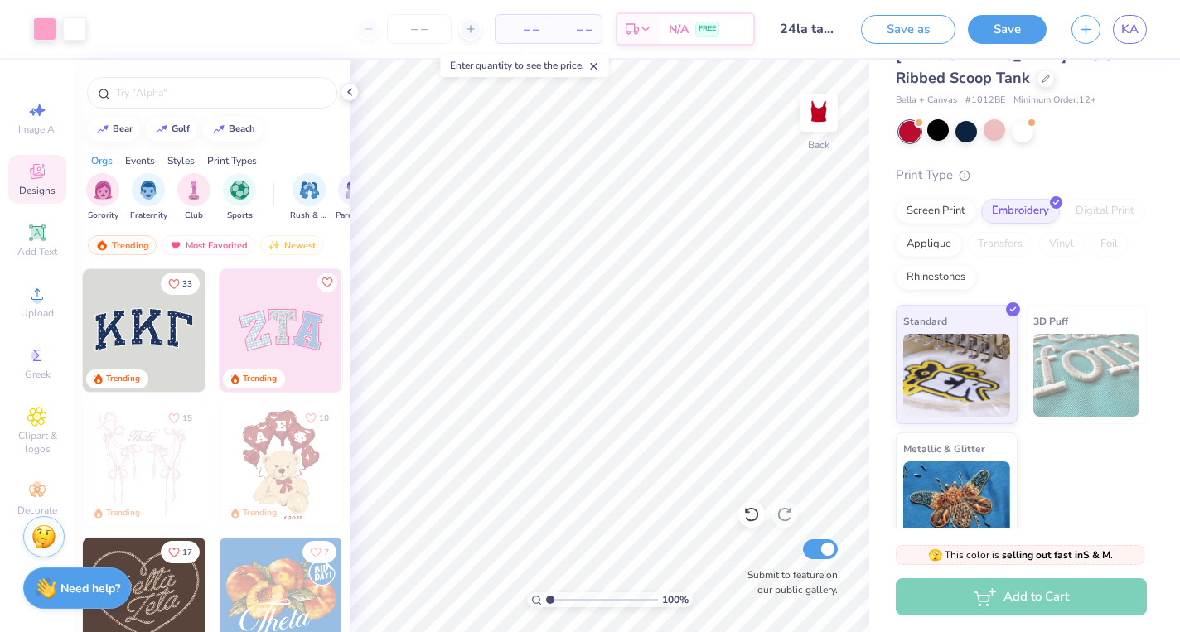
click at [973, 602] on div "Add to Cart" at bounding box center [1021, 596] width 251 height 37
click at [1014, 592] on div "Add to Cart" at bounding box center [1021, 596] width 251 height 37
click at [433, 30] on input "number" at bounding box center [419, 29] width 65 height 30
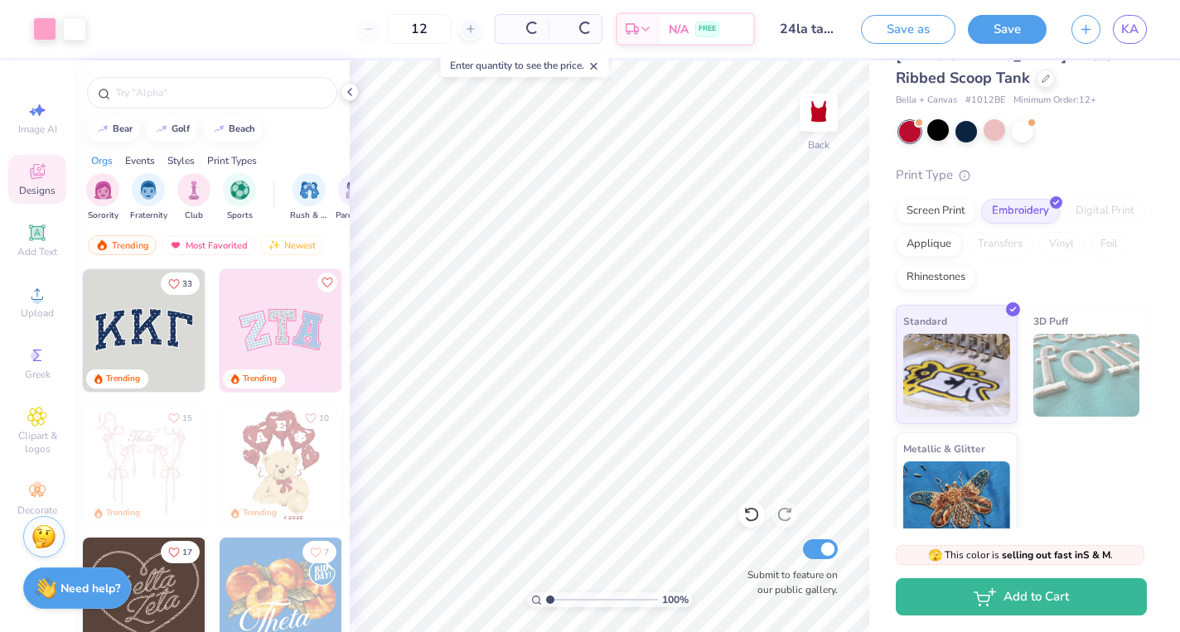
type input "12"
click at [513, 26] on span at bounding box center [521, 29] width 33 height 17
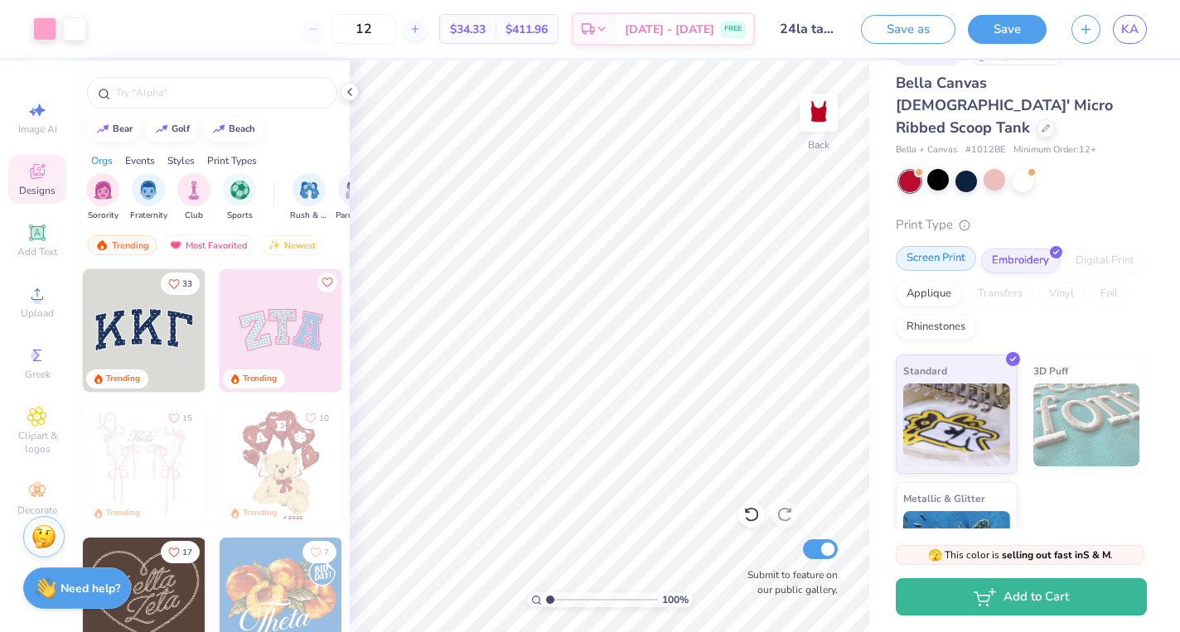
click at [959, 246] on div "Screen Print" at bounding box center [936, 258] width 80 height 25
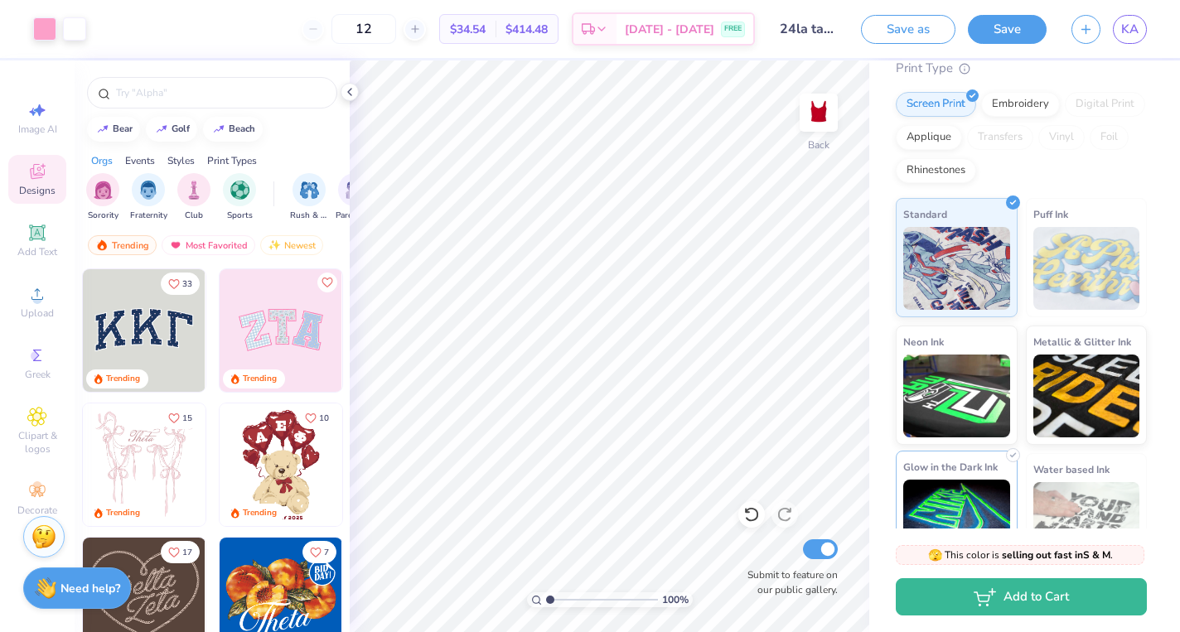
scroll to position [193, 0]
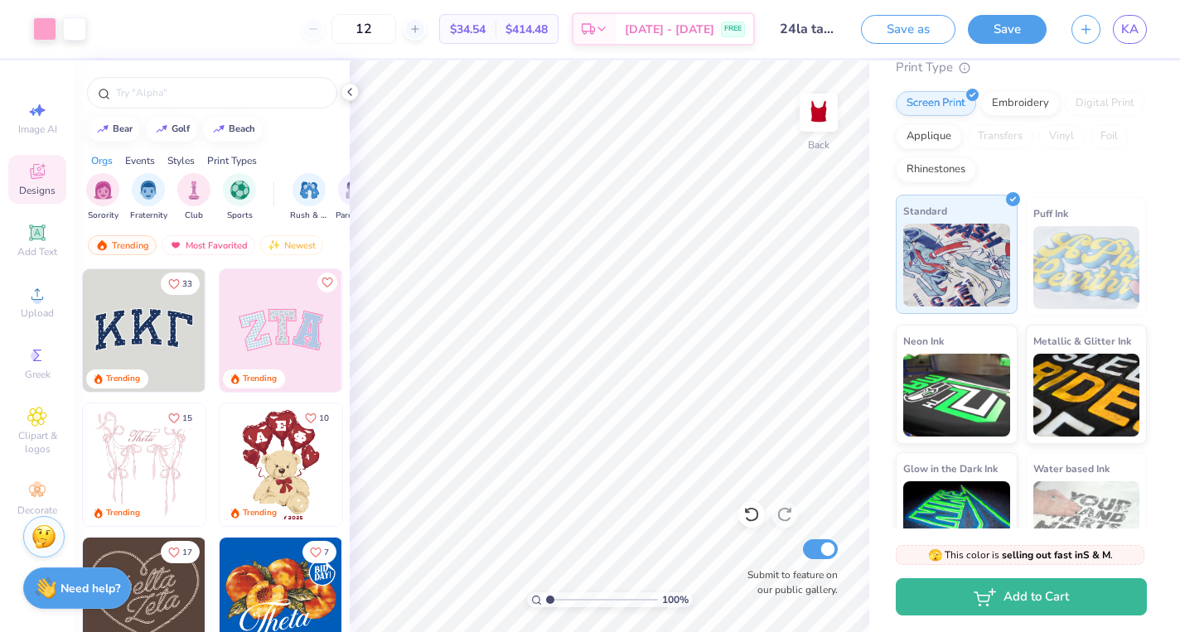
click at [984, 249] on img at bounding box center [956, 265] width 107 height 83
click at [1067, 246] on img at bounding box center [1086, 267] width 107 height 83
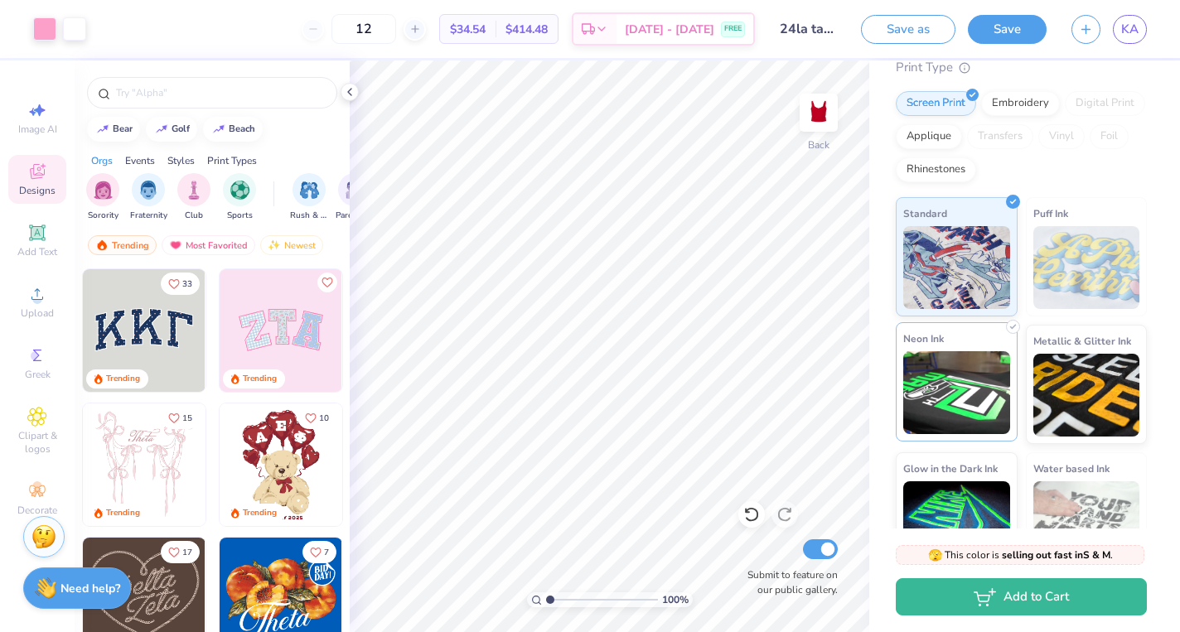
click at [980, 351] on img at bounding box center [956, 392] width 107 height 83
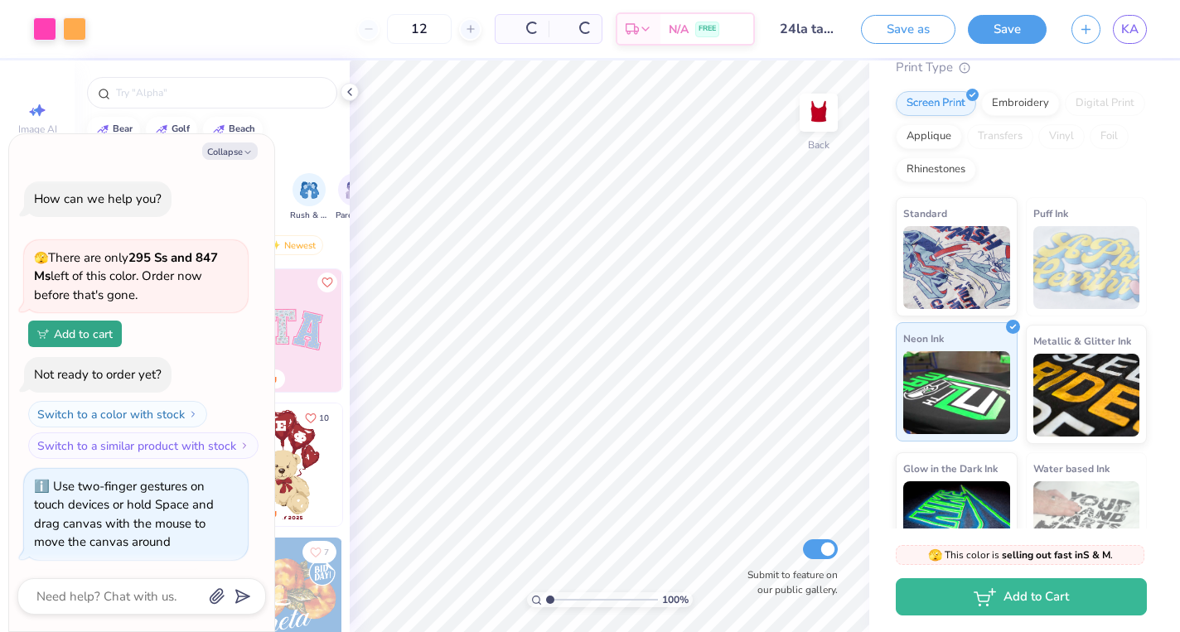
scroll to position [384, 0]
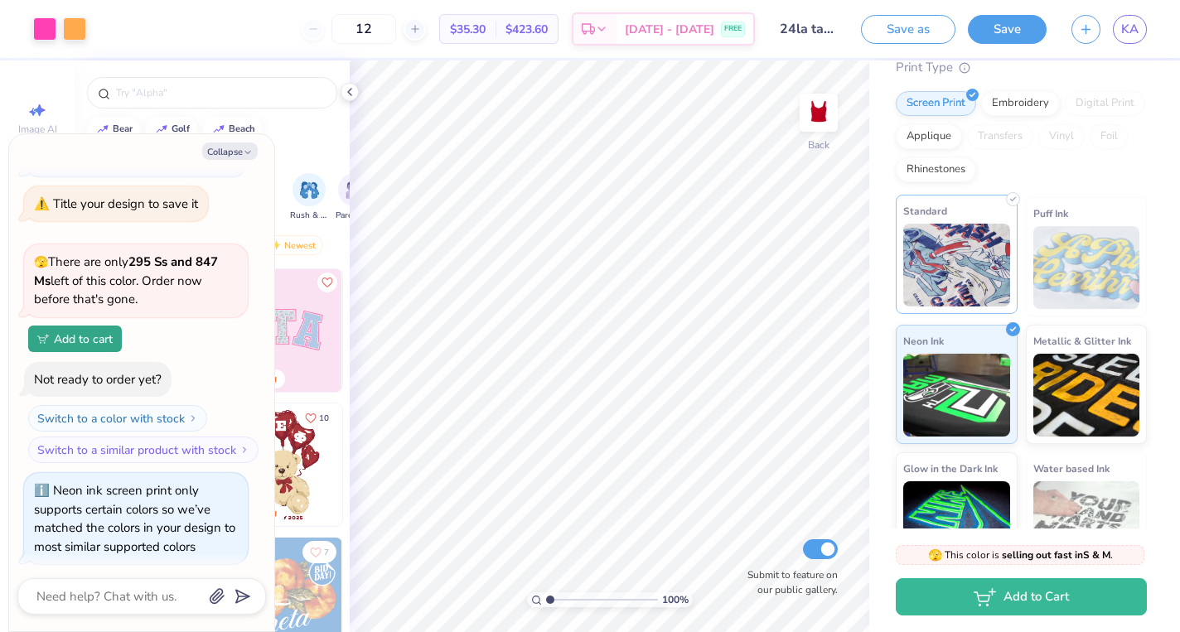
click at [969, 254] on img at bounding box center [956, 265] width 107 height 83
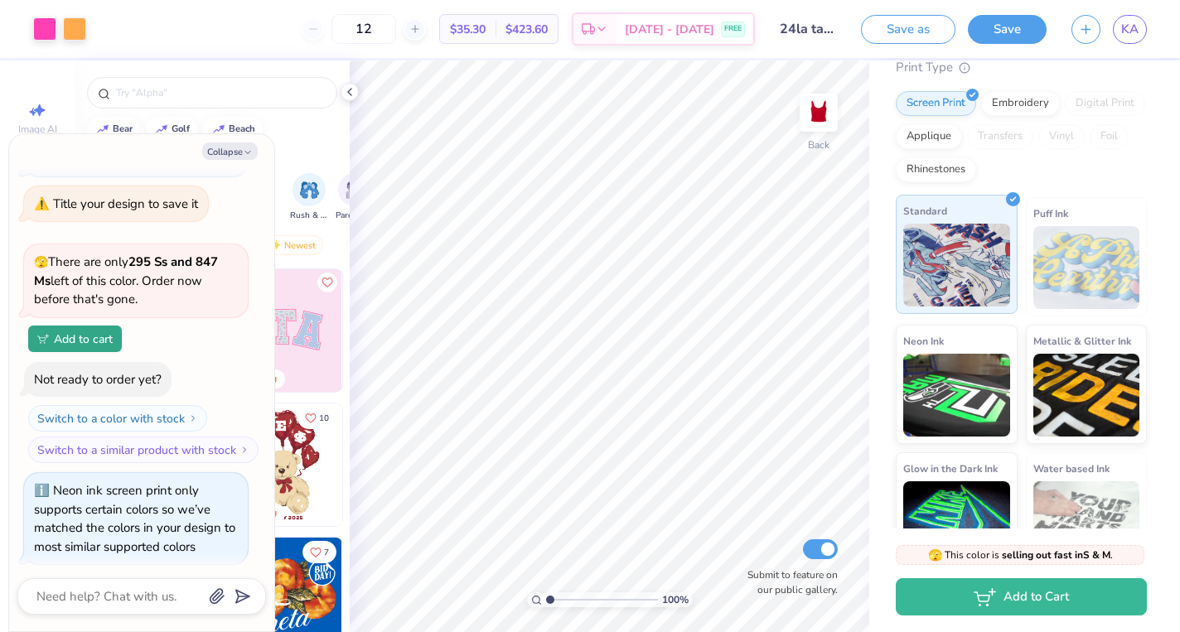
scroll to position [483, 0]
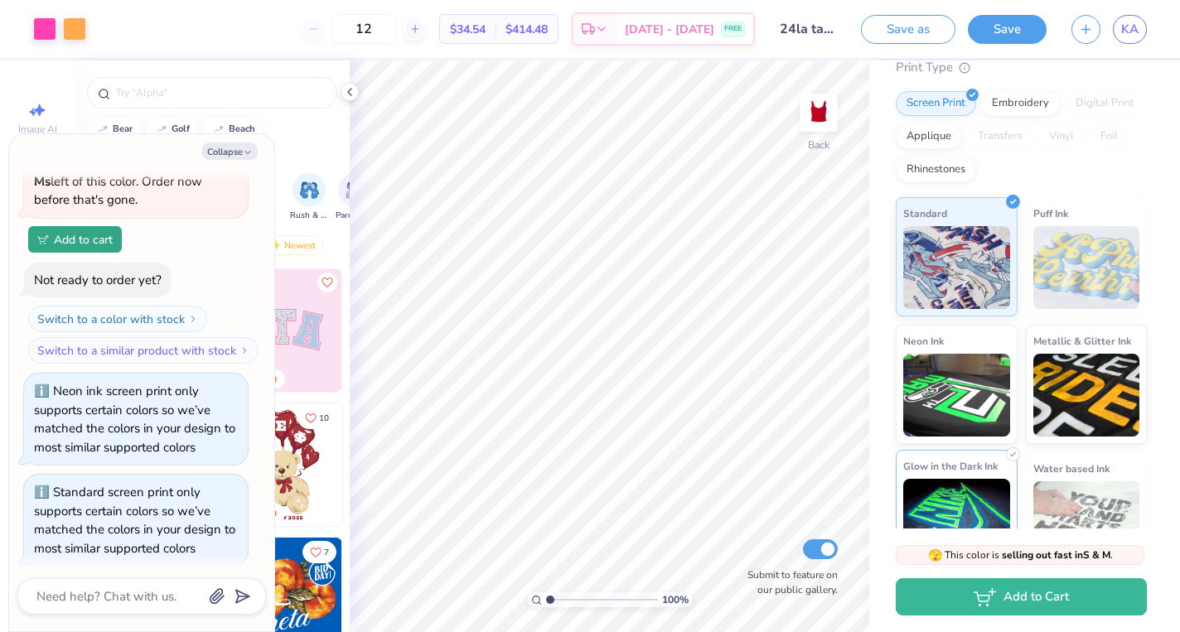
click at [989, 479] on img at bounding box center [956, 520] width 107 height 83
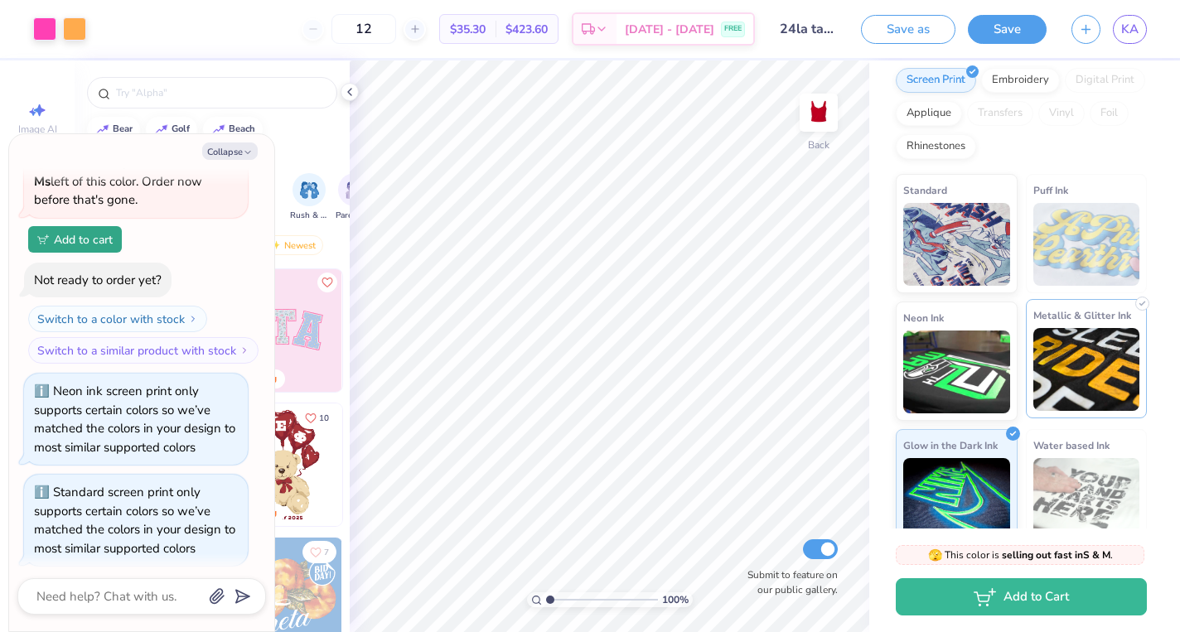
scroll to position [213, 0]
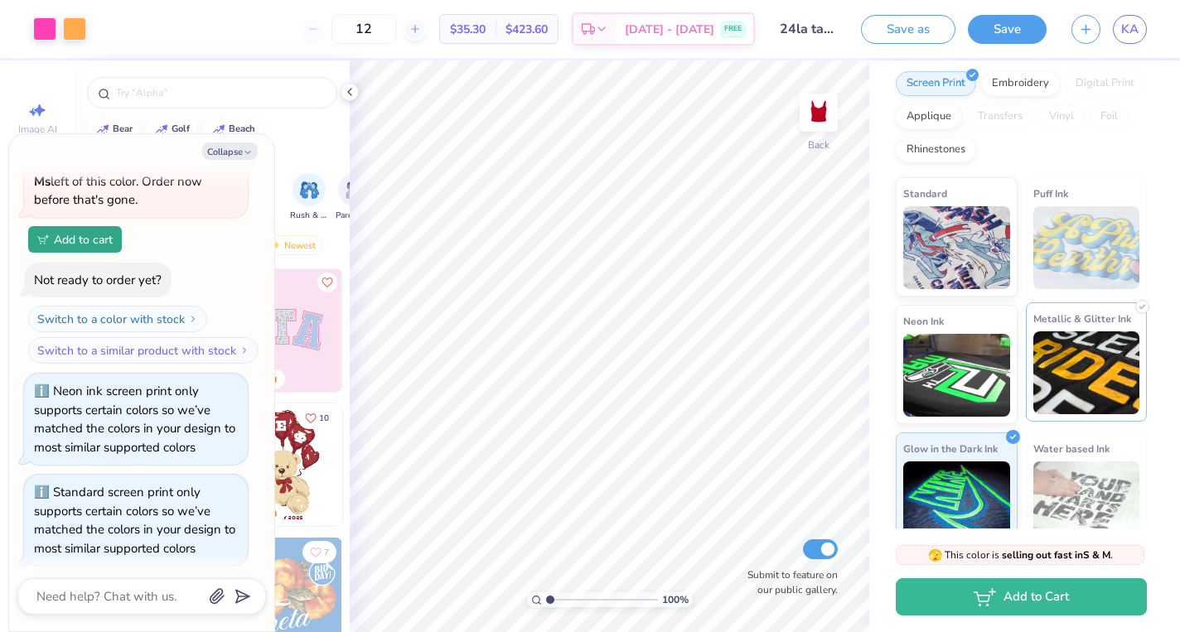
click at [1080, 367] on img at bounding box center [1086, 372] width 107 height 83
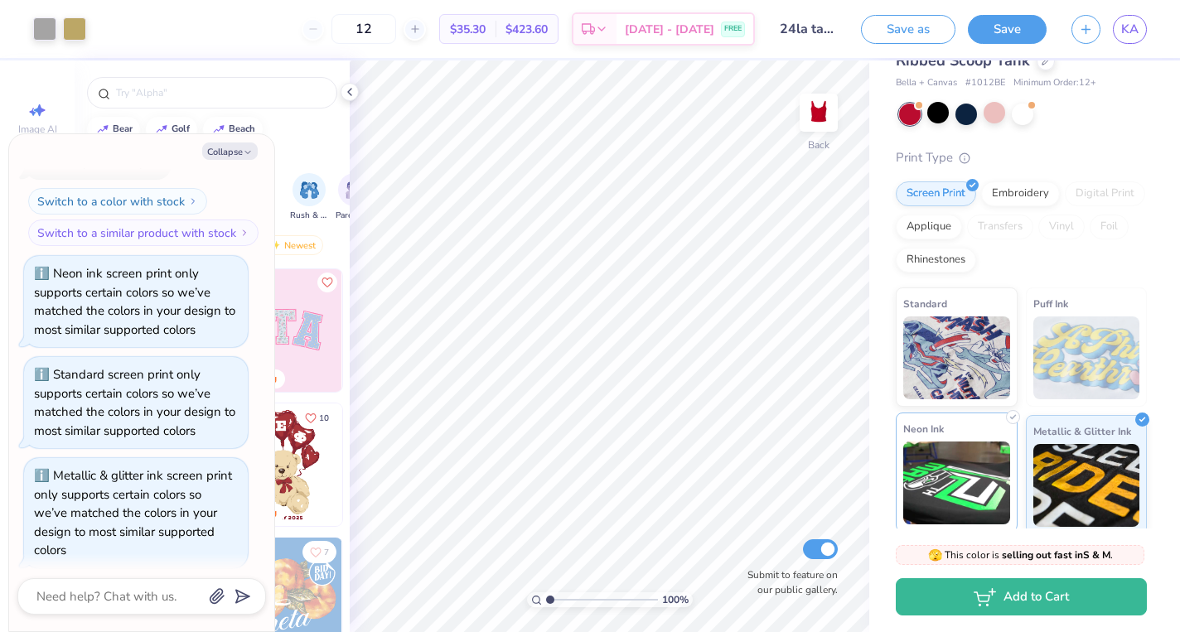
scroll to position [39, 0]
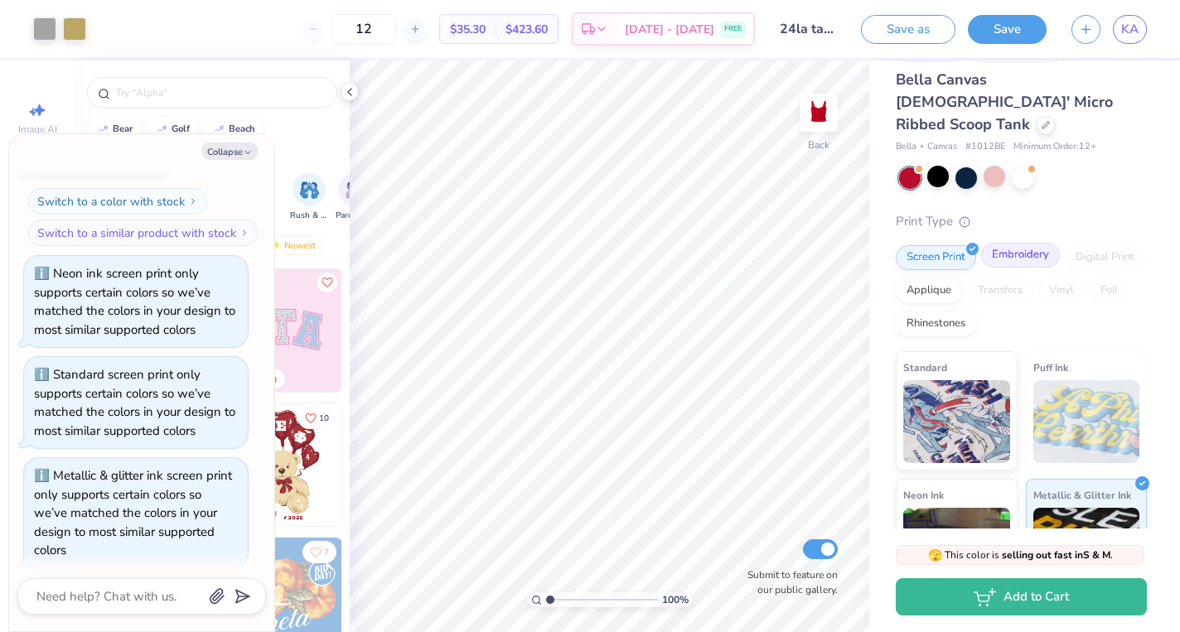
click at [1022, 243] on div "Embroidery" at bounding box center [1020, 255] width 79 height 25
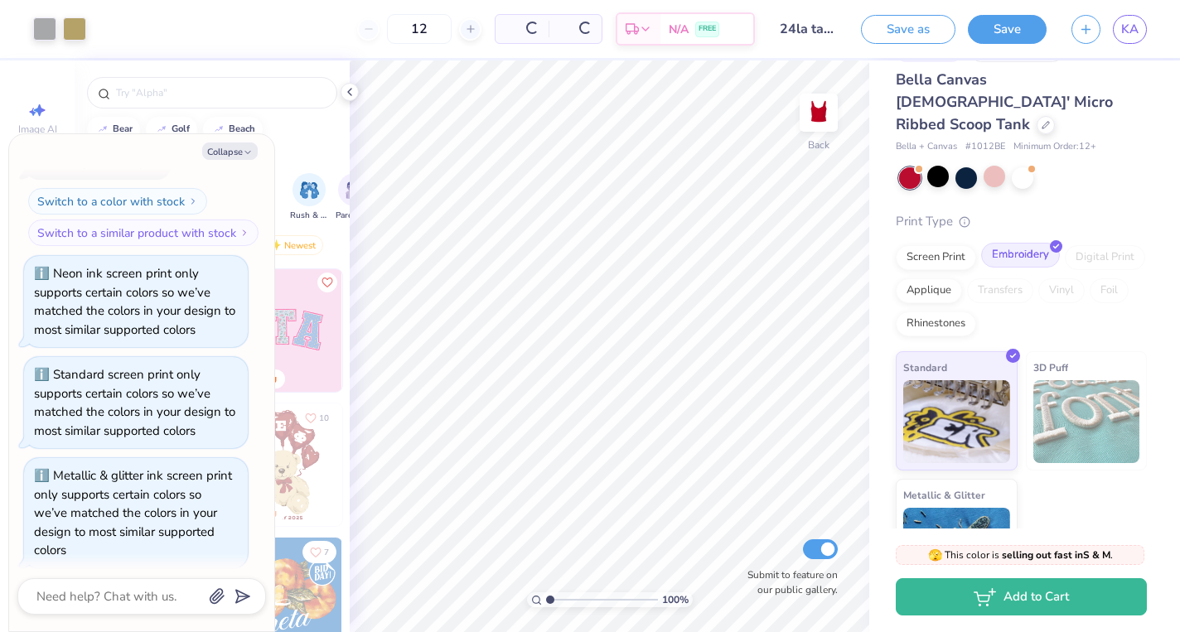
scroll to position [700, 0]
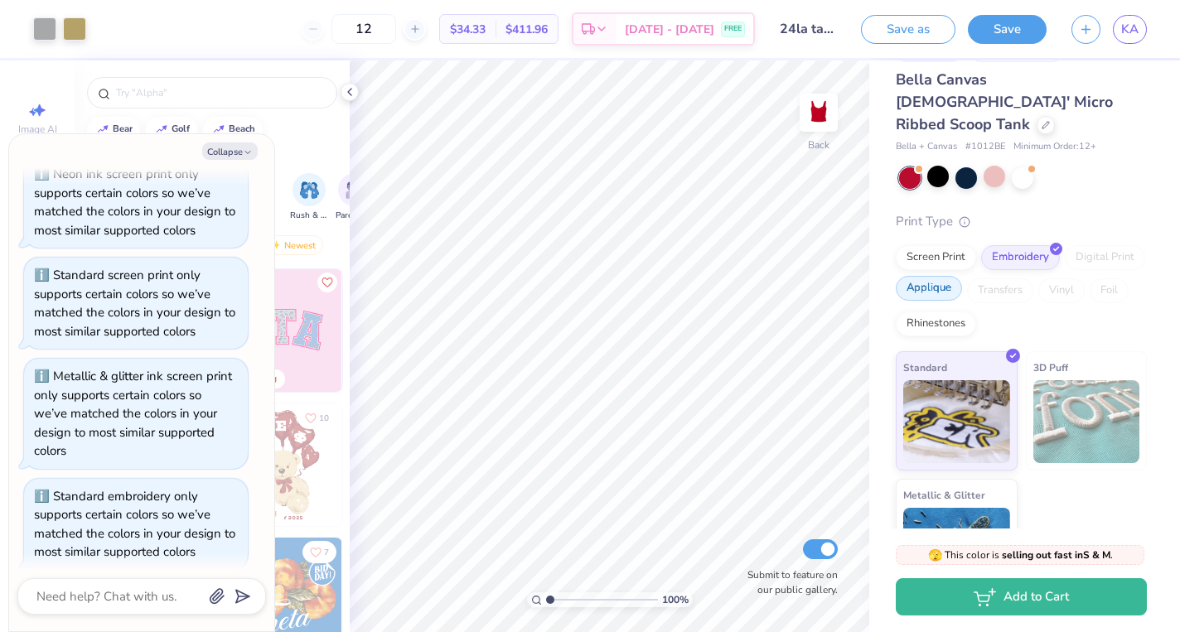
click at [940, 276] on div "Applique" at bounding box center [929, 288] width 66 height 25
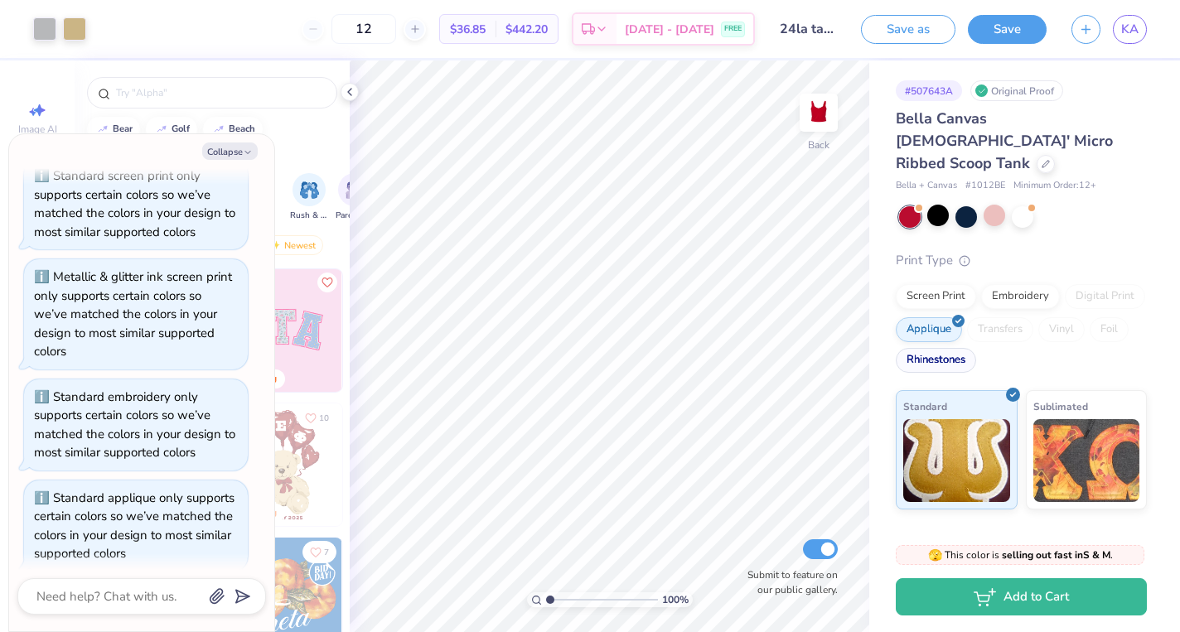
click at [937, 348] on div "Rhinestones" at bounding box center [936, 360] width 80 height 25
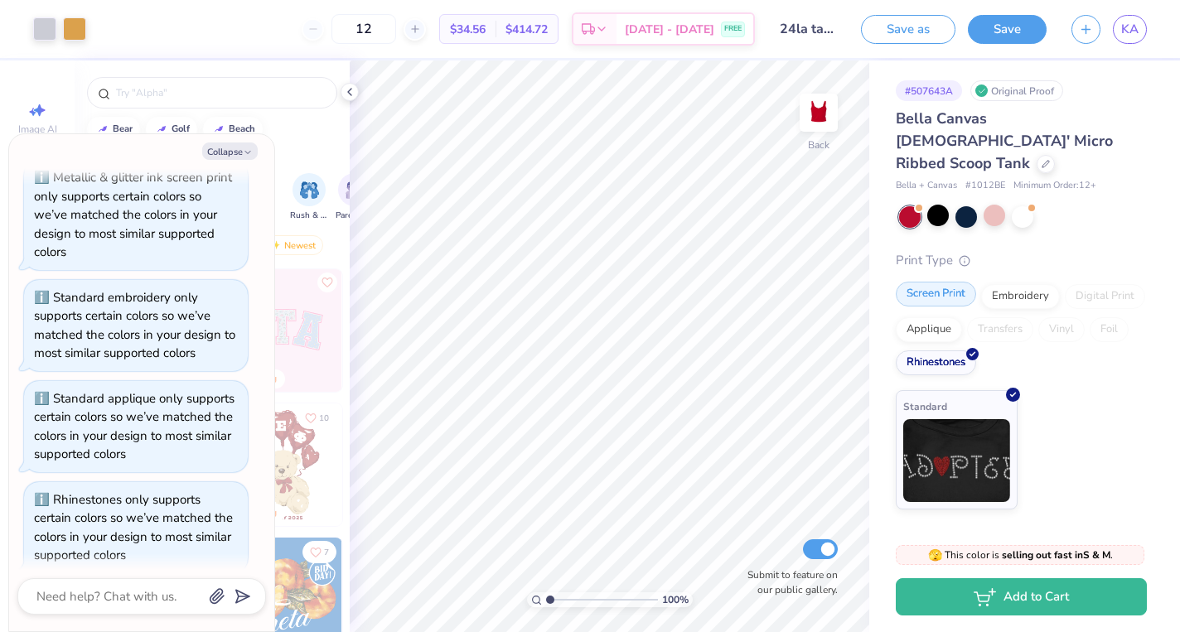
click at [944, 282] on div "Screen Print" at bounding box center [936, 294] width 80 height 25
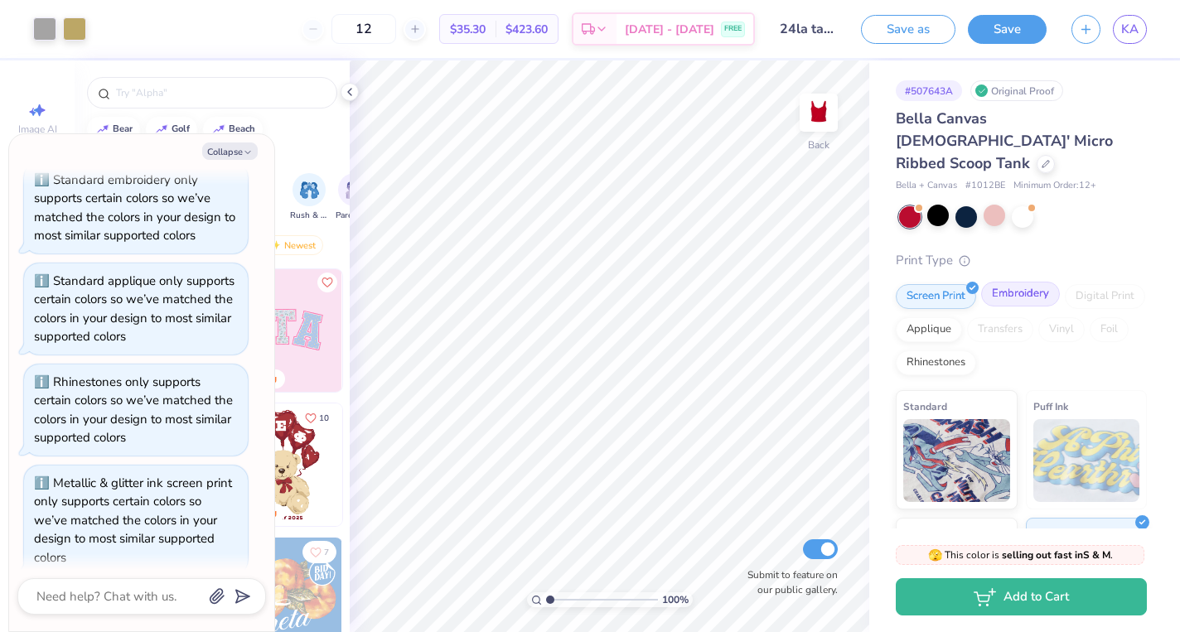
click at [998, 282] on div "Embroidery" at bounding box center [1020, 294] width 79 height 25
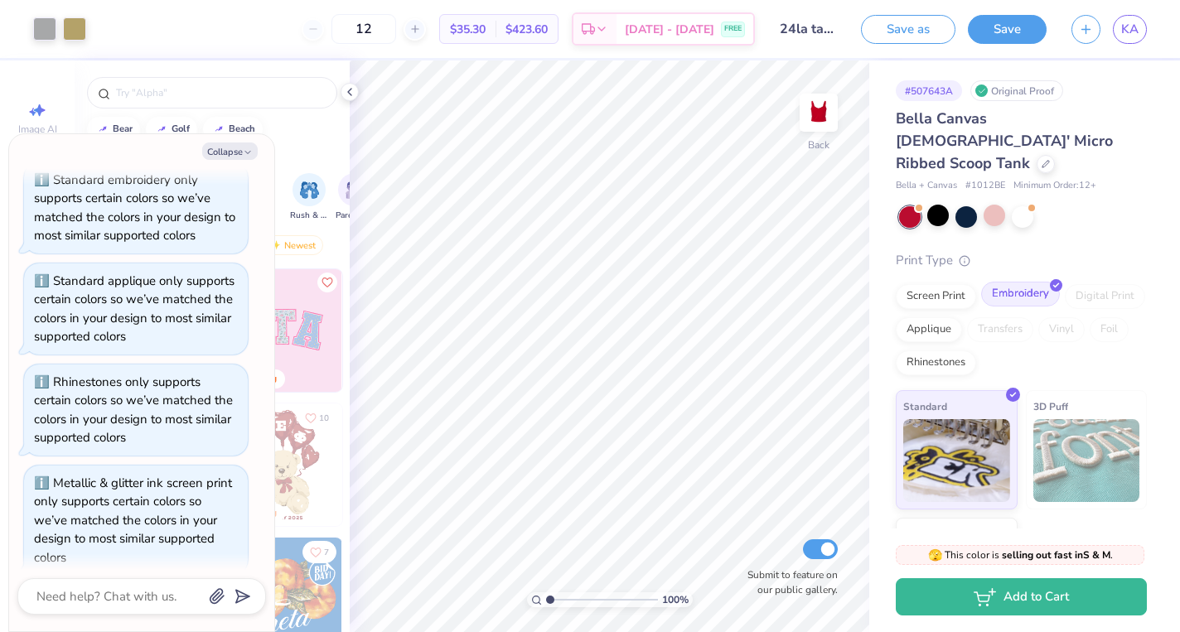
scroll to position [1116, 0]
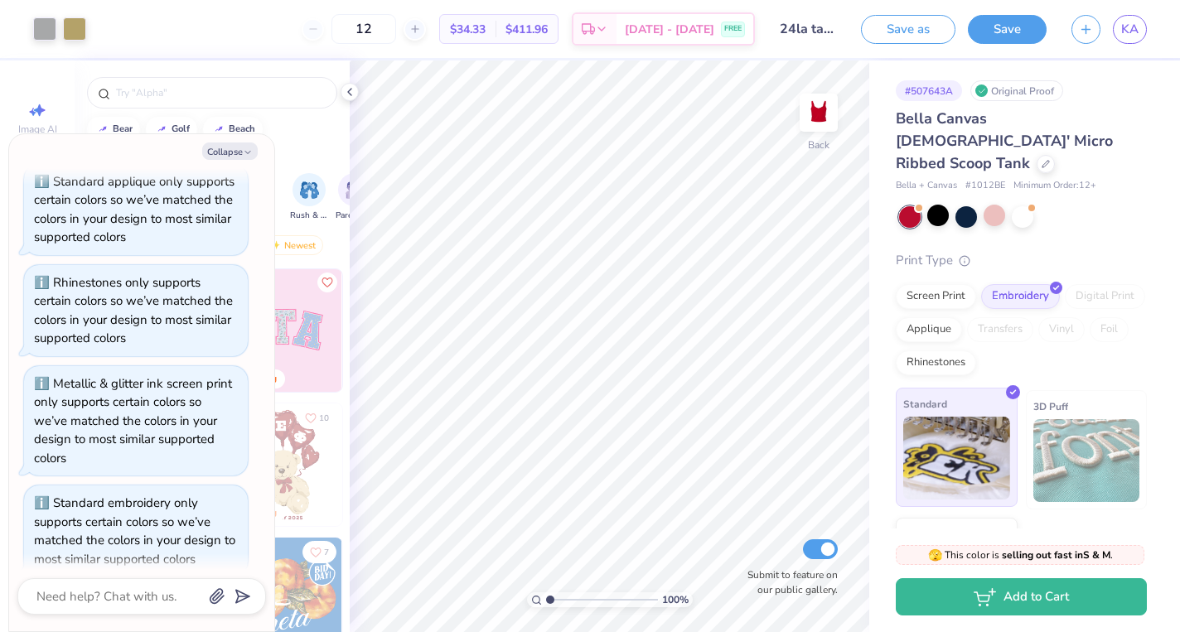
click at [943, 435] on img at bounding box center [956, 458] width 107 height 83
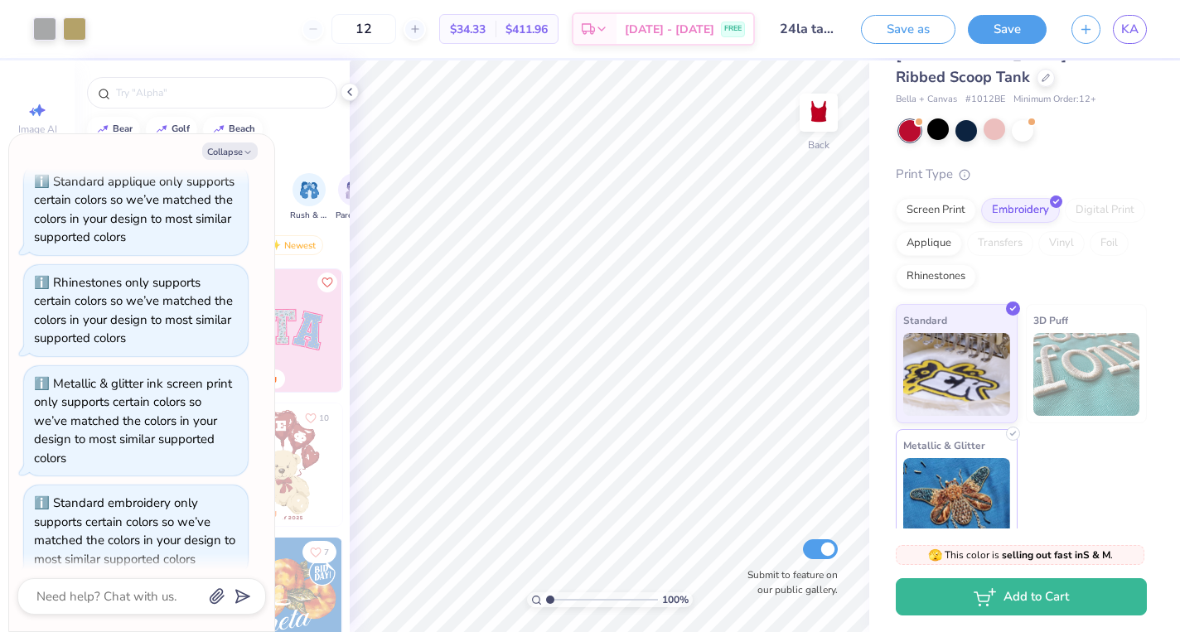
scroll to position [85, 0]
click at [948, 197] on div "Screen Print" at bounding box center [936, 208] width 80 height 25
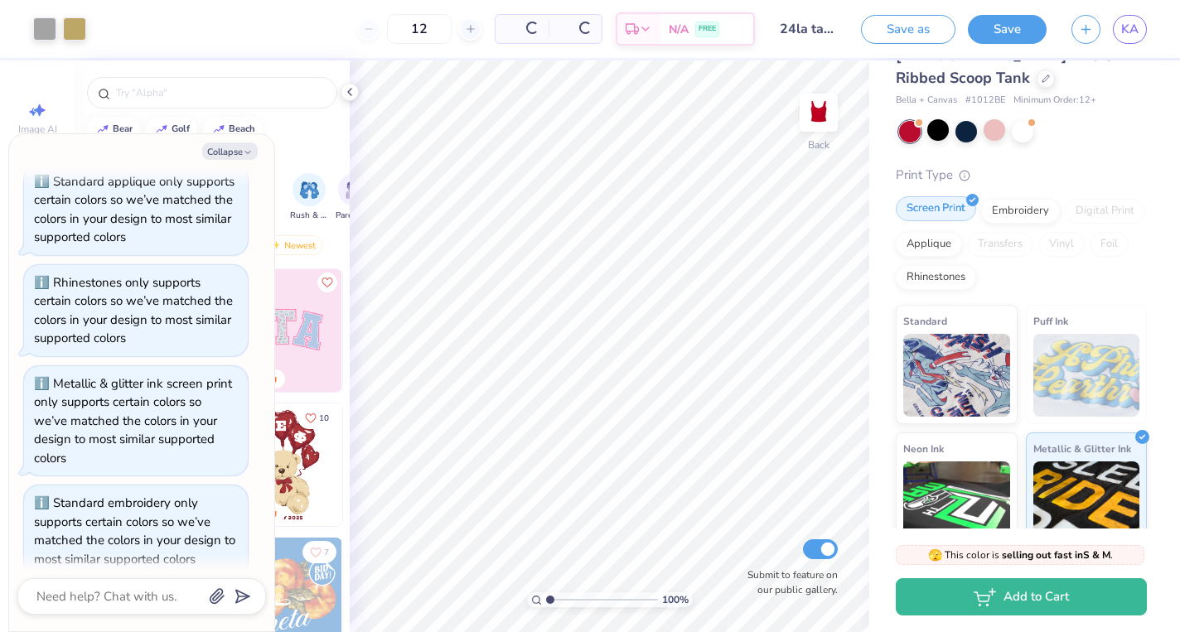
scroll to position [1234, 0]
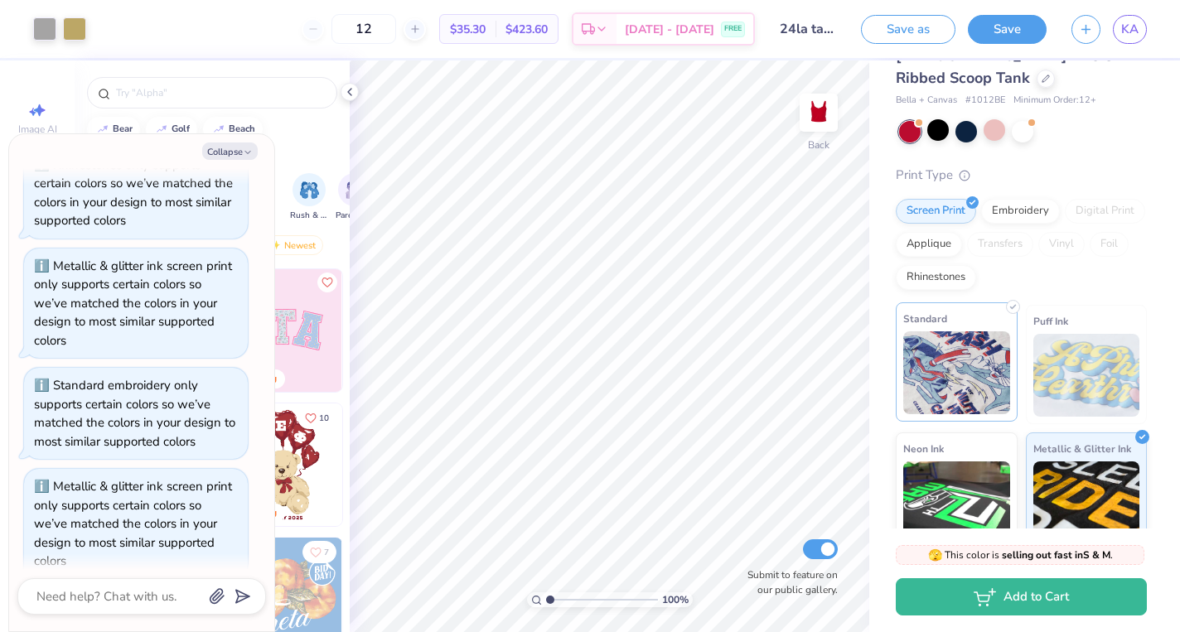
click at [969, 346] on img at bounding box center [956, 372] width 107 height 83
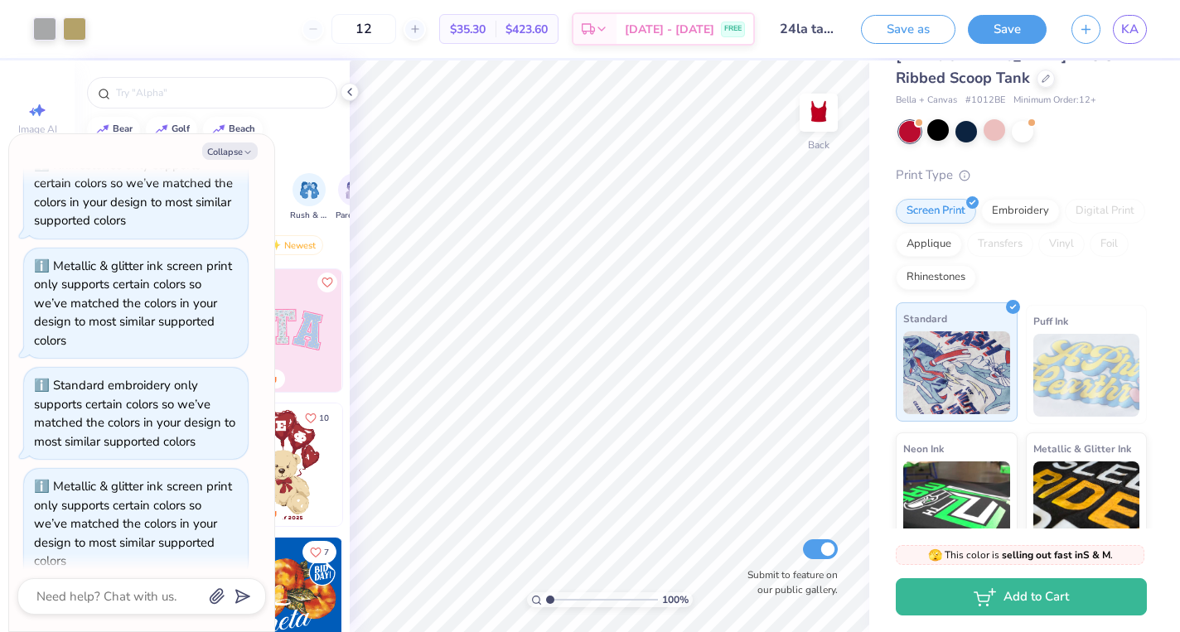
scroll to position [1333, 0]
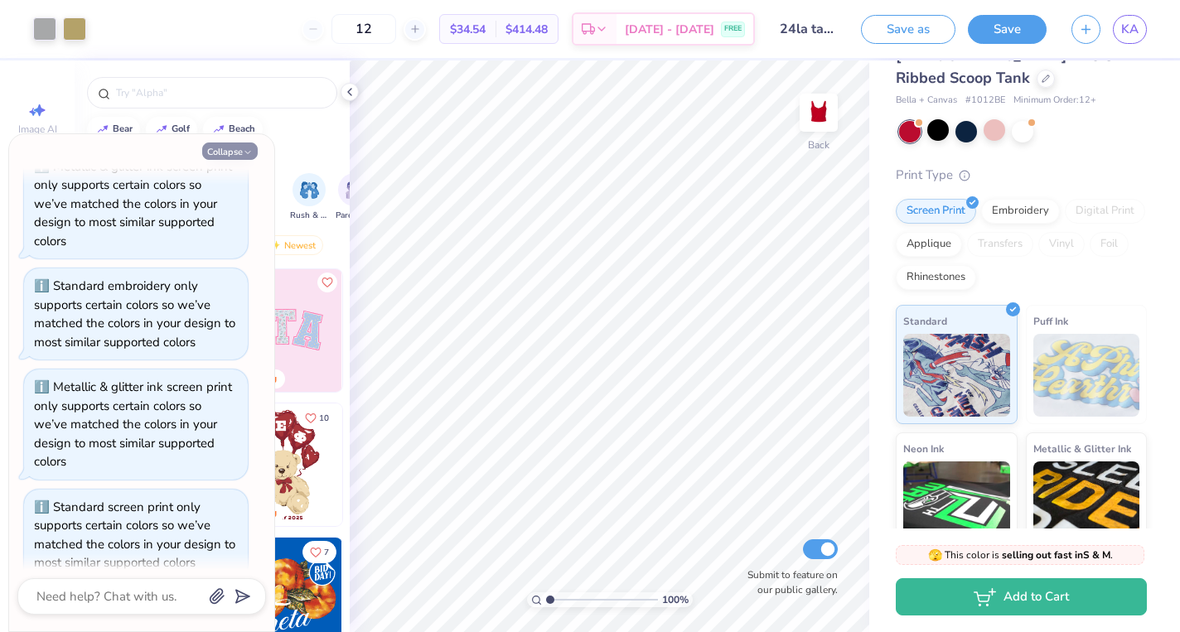
click at [237, 149] on button "Collapse" at bounding box center [230, 151] width 56 height 17
type textarea "x"
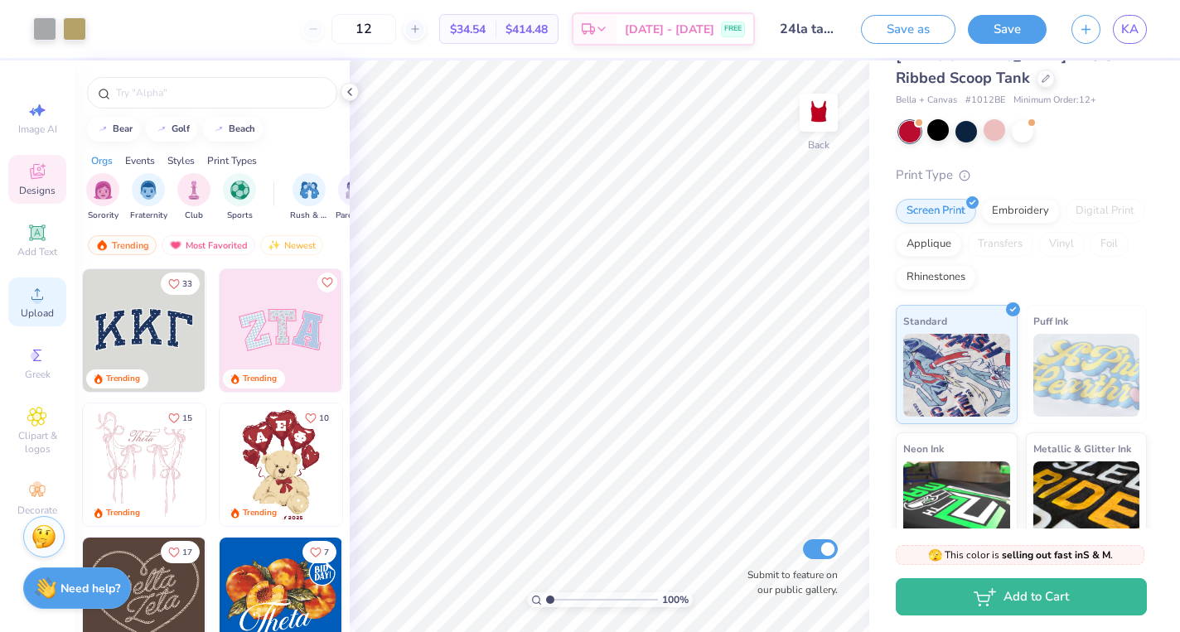
click at [39, 289] on icon at bounding box center [37, 294] width 20 height 20
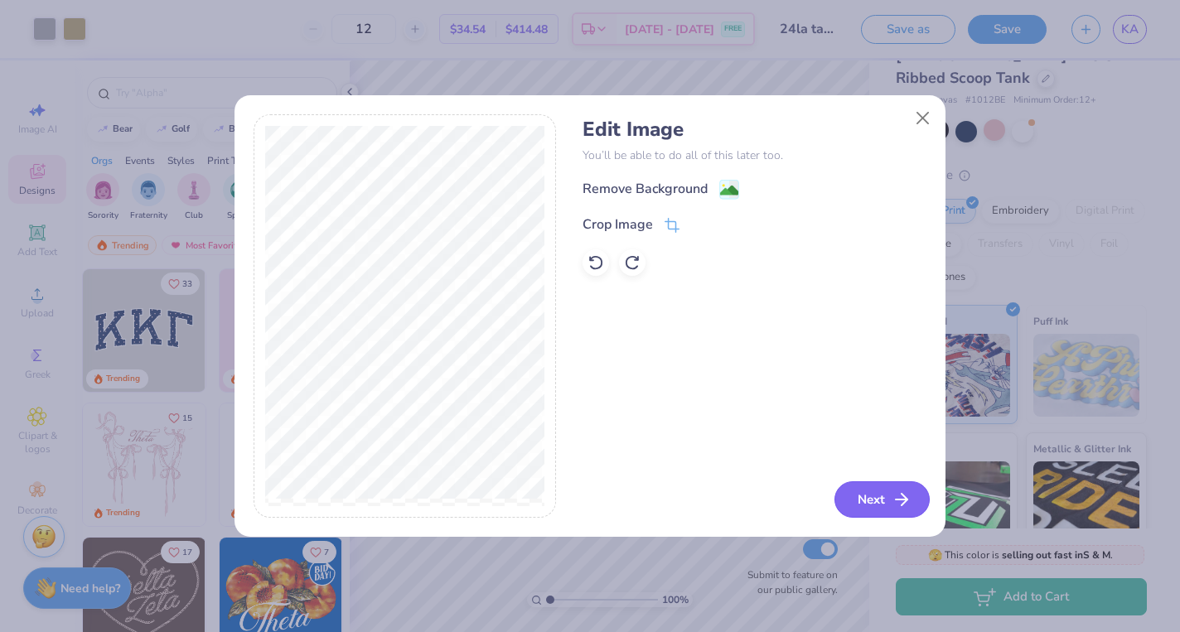
click at [889, 510] on button "Next" at bounding box center [881, 499] width 95 height 36
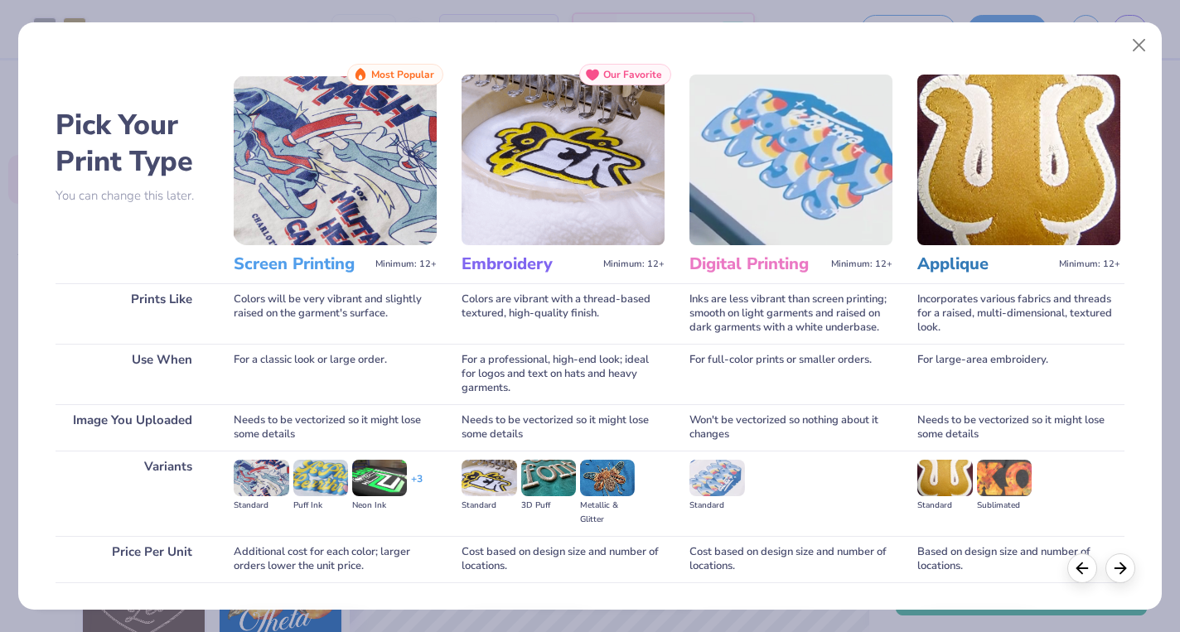
click at [553, 225] on img at bounding box center [563, 160] width 203 height 171
click at [1129, 39] on button "Close" at bounding box center [1138, 45] width 31 height 31
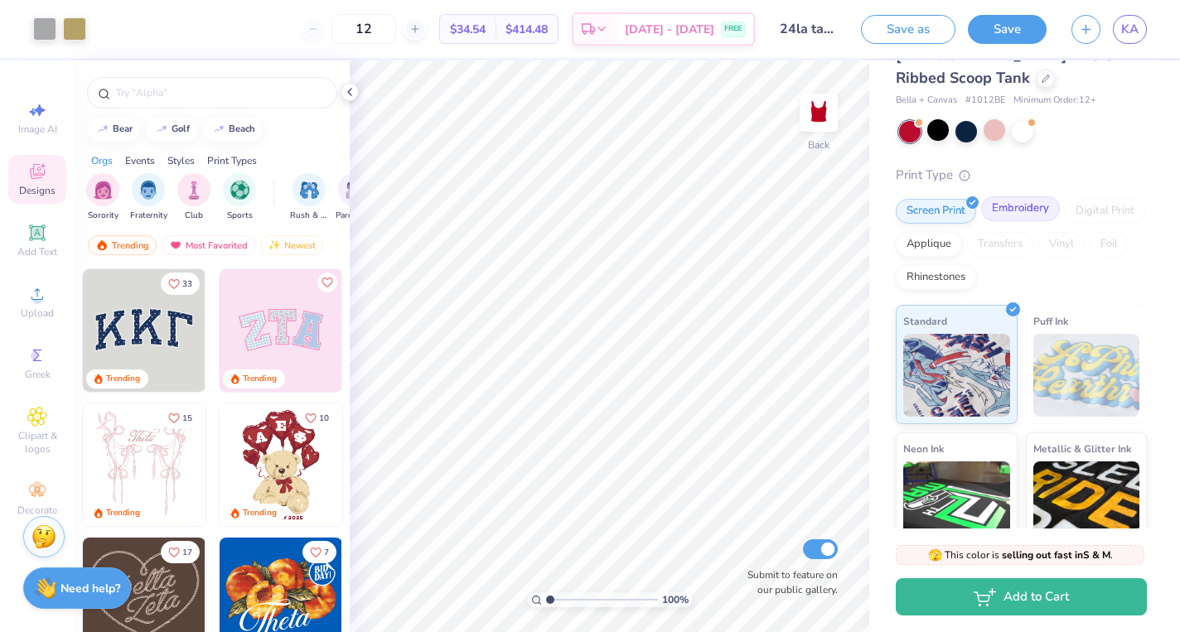
click at [1006, 196] on div "Embroidery" at bounding box center [1020, 208] width 79 height 25
